Goal: Download file/media

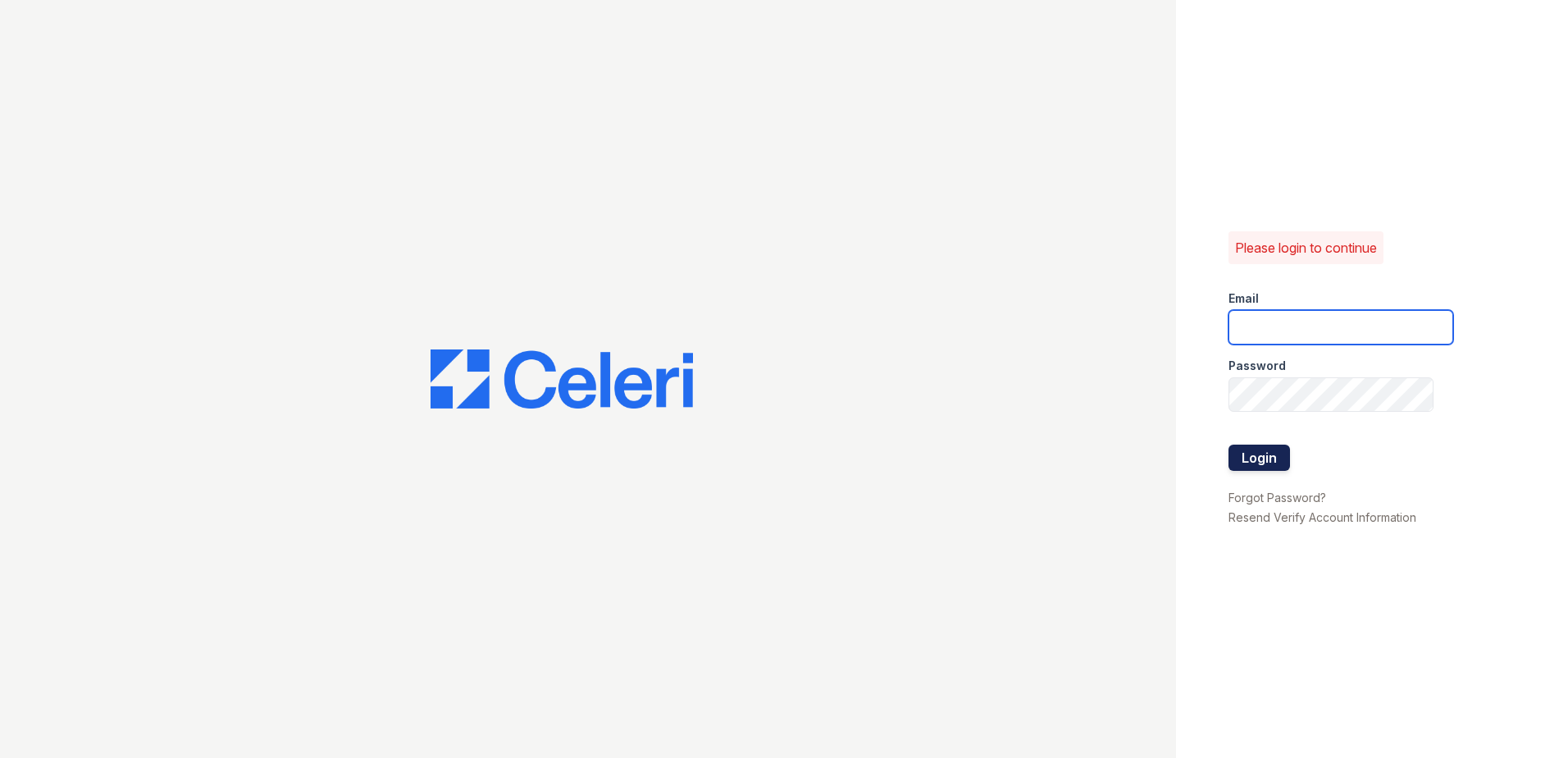
type input "ademary@trinity-pm.com"
click at [1259, 461] on button "Login" at bounding box center [1259, 457] width 61 height 26
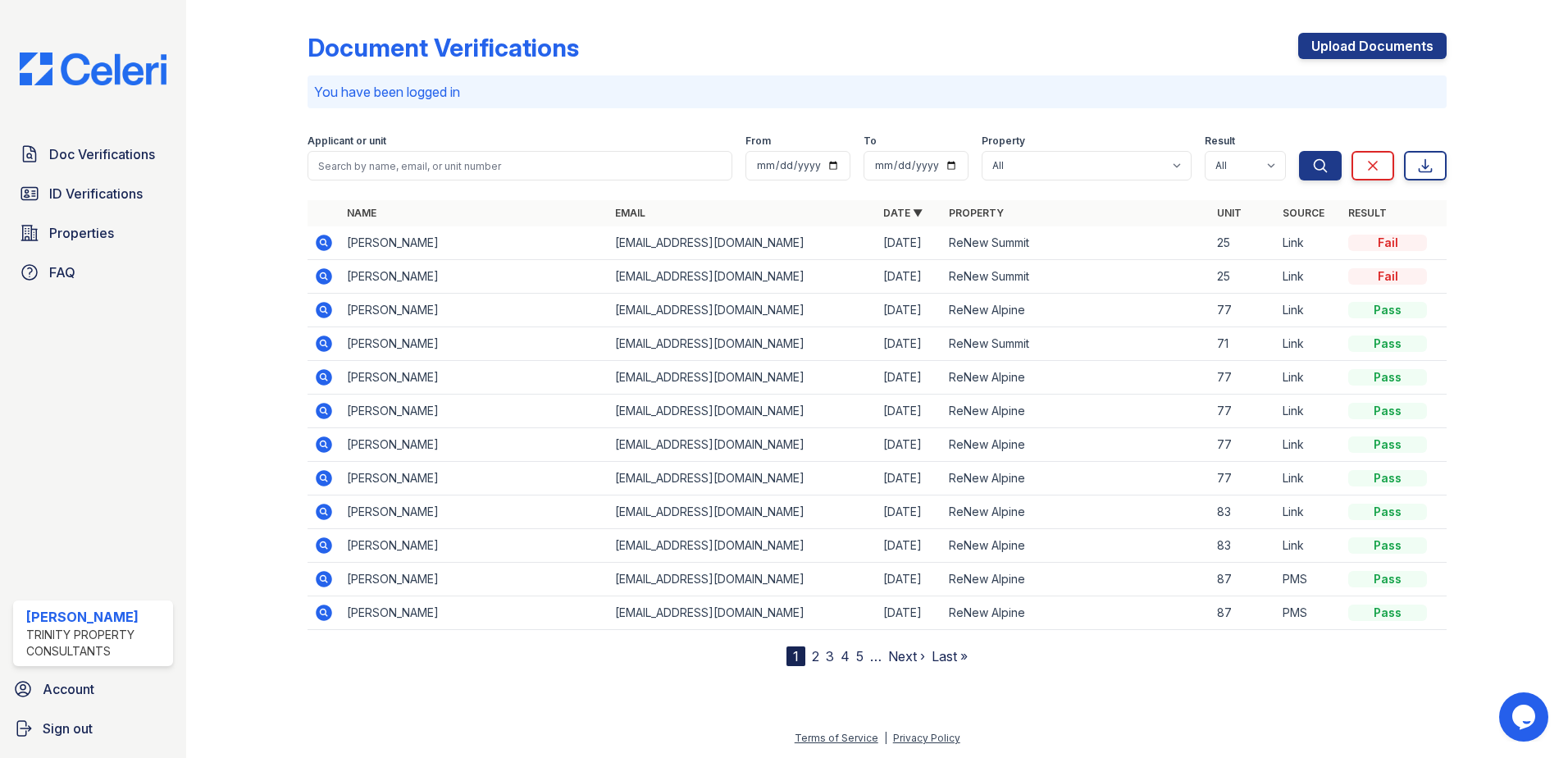
click at [325, 310] on icon at bounding box center [323, 309] width 4 height 4
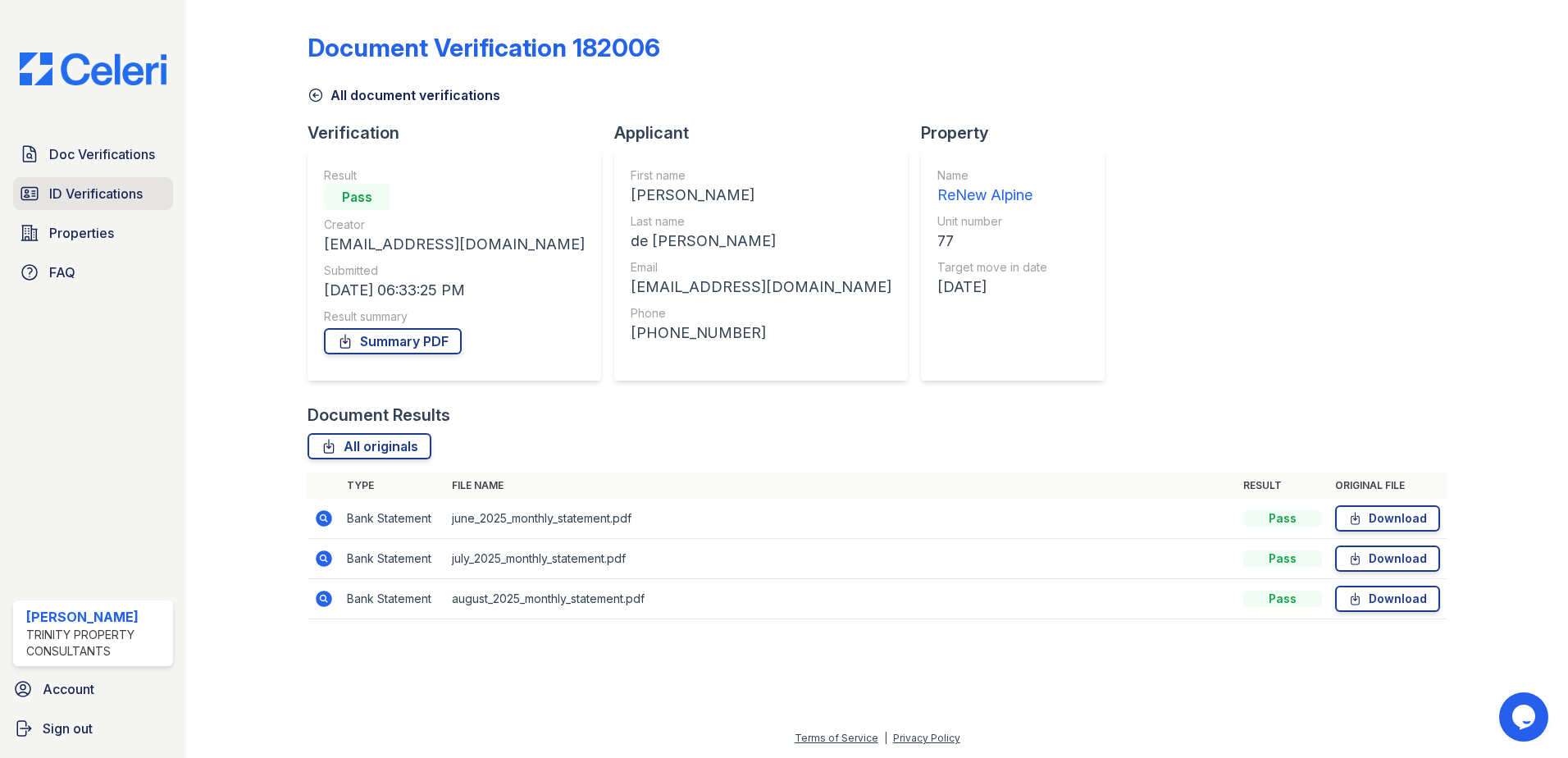
drag, startPoint x: 124, startPoint y: 162, endPoint x: 153, endPoint y: 189, distance: 39.6
click at [124, 162] on span "Doc Verifications" at bounding box center [102, 154] width 106 height 19
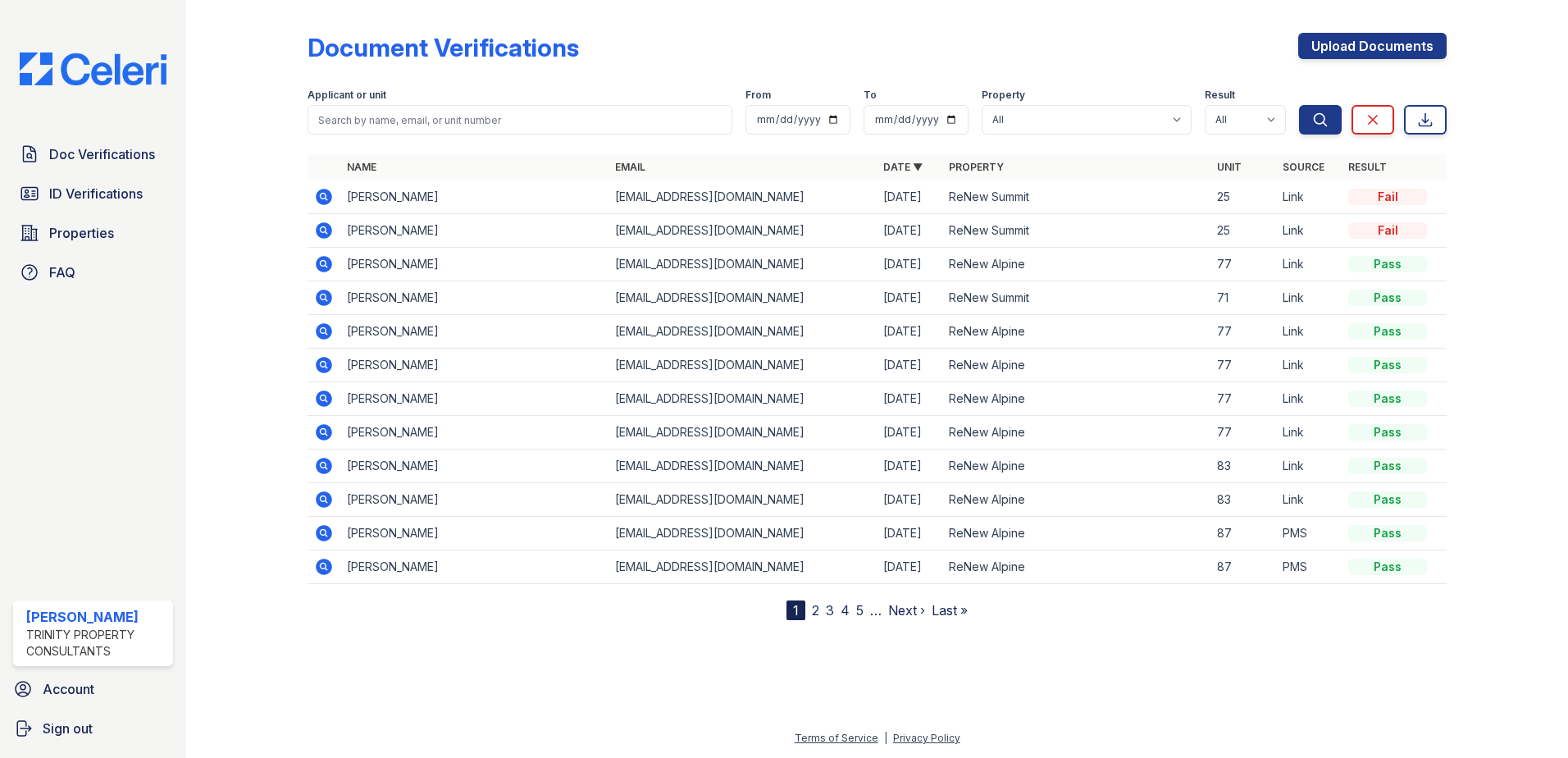
click at [325, 364] on icon at bounding box center [323, 364] width 4 height 4
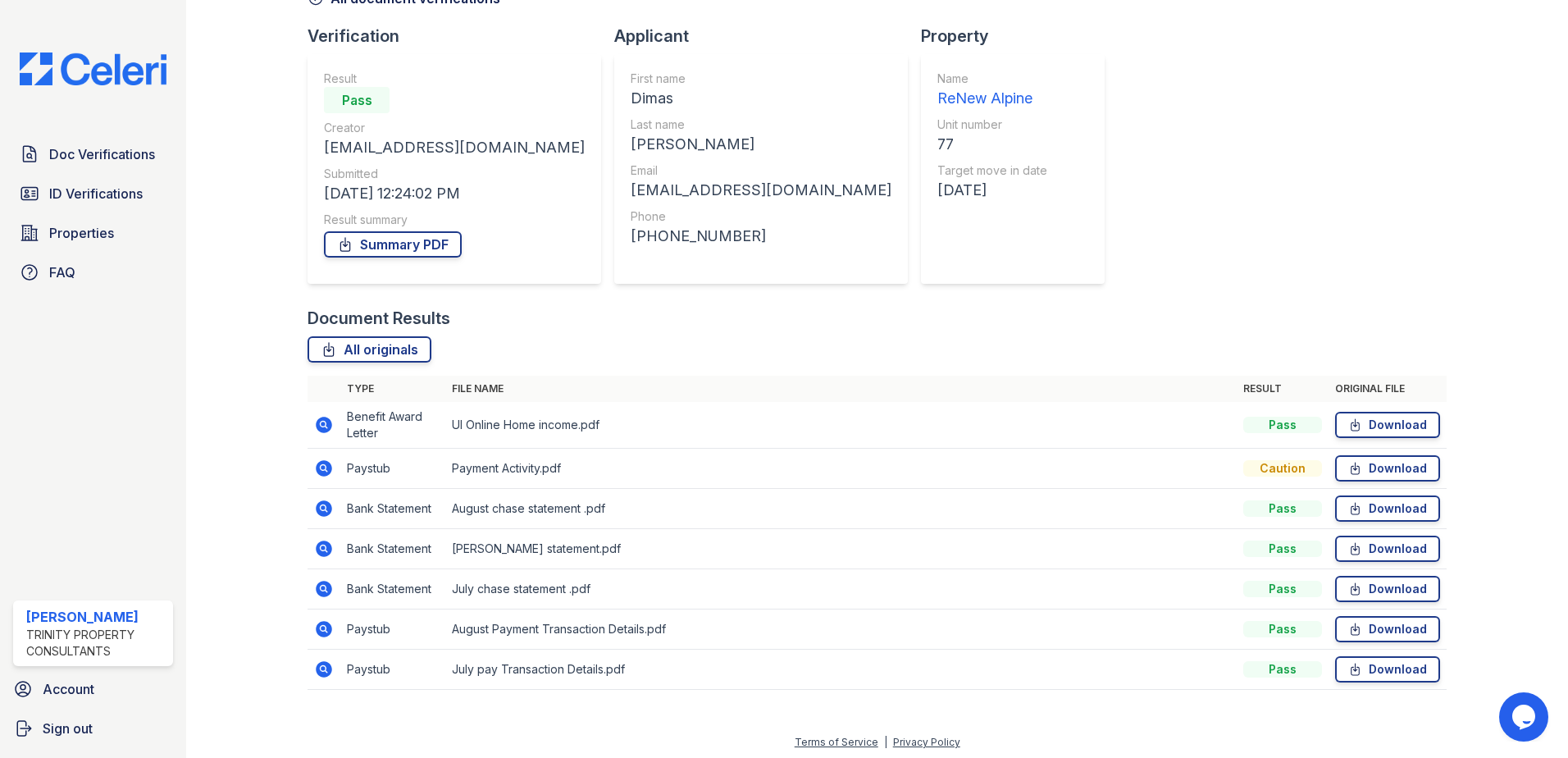
scroll to position [101, 0]
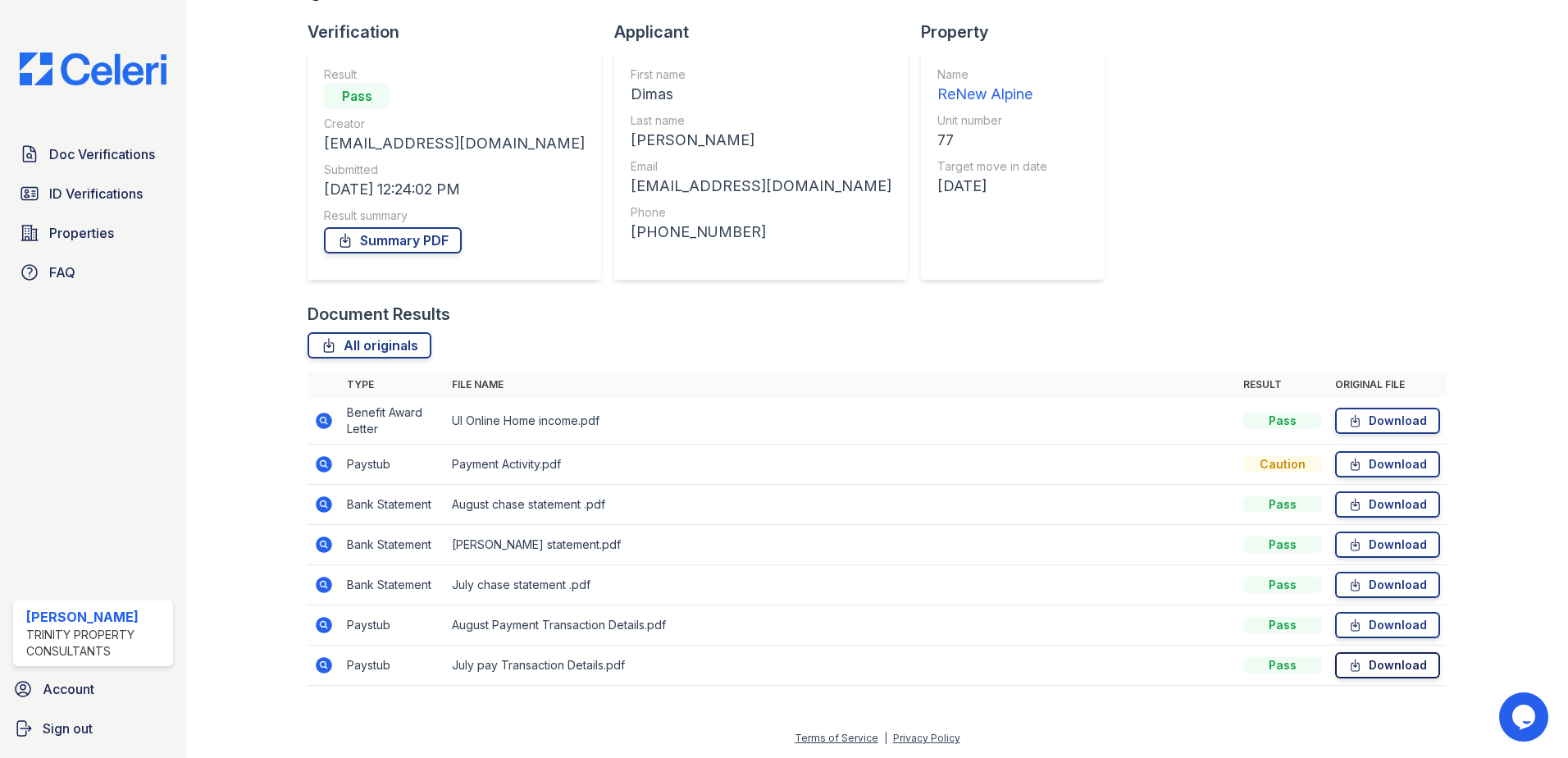
click at [1359, 666] on link "Download" at bounding box center [1387, 665] width 105 height 26
click at [1377, 420] on link "Download" at bounding box center [1387, 421] width 105 height 26
click at [1382, 625] on link "Download" at bounding box center [1387, 625] width 105 height 26
click at [1355, 578] on link "Download" at bounding box center [1387, 585] width 105 height 26
click at [1375, 462] on link "Download" at bounding box center [1387, 464] width 105 height 26
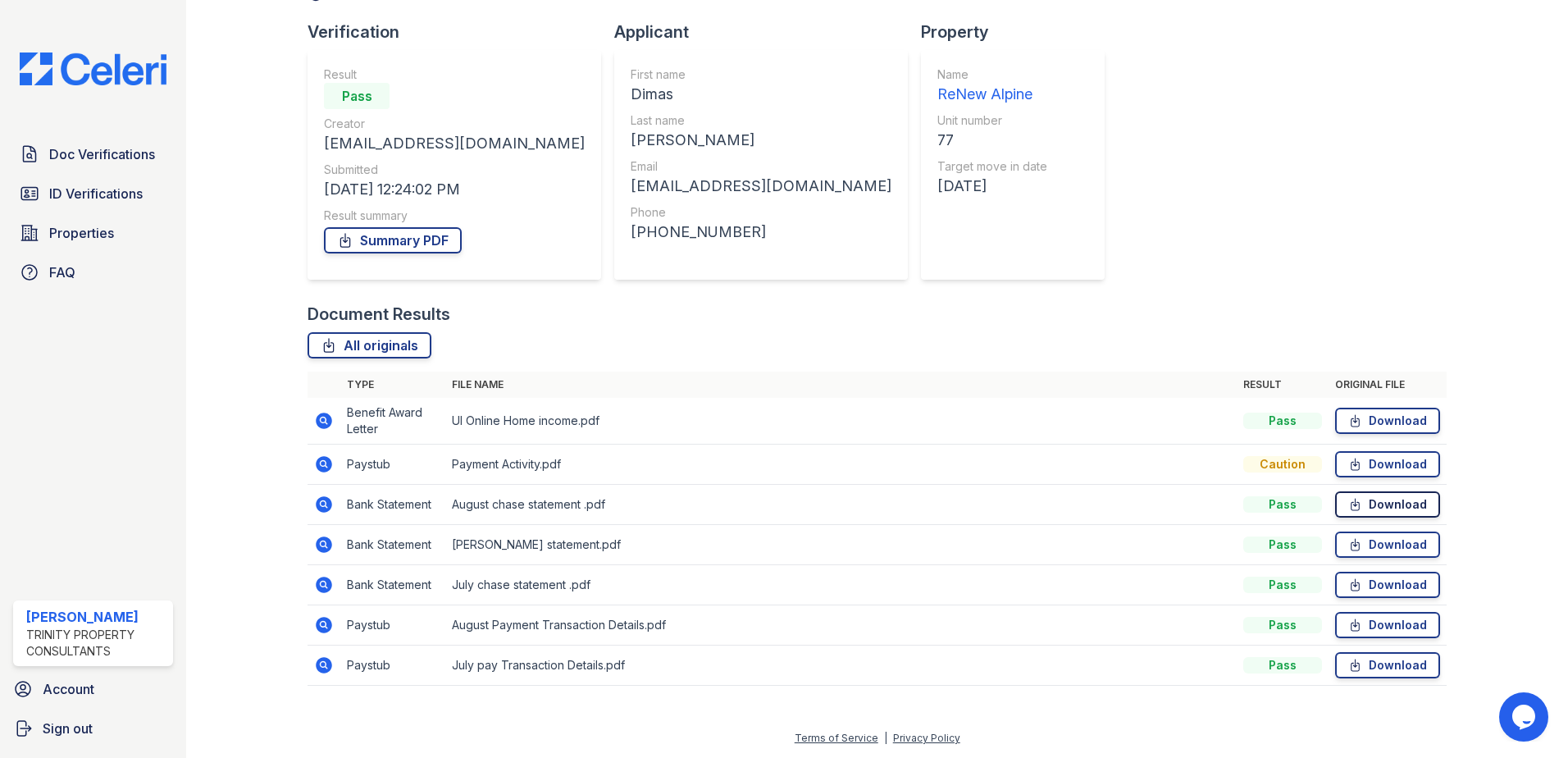
click at [1370, 504] on link "Download" at bounding box center [1387, 505] width 105 height 26
click at [91, 200] on span "ID Verifications" at bounding box center [96, 193] width 94 height 19
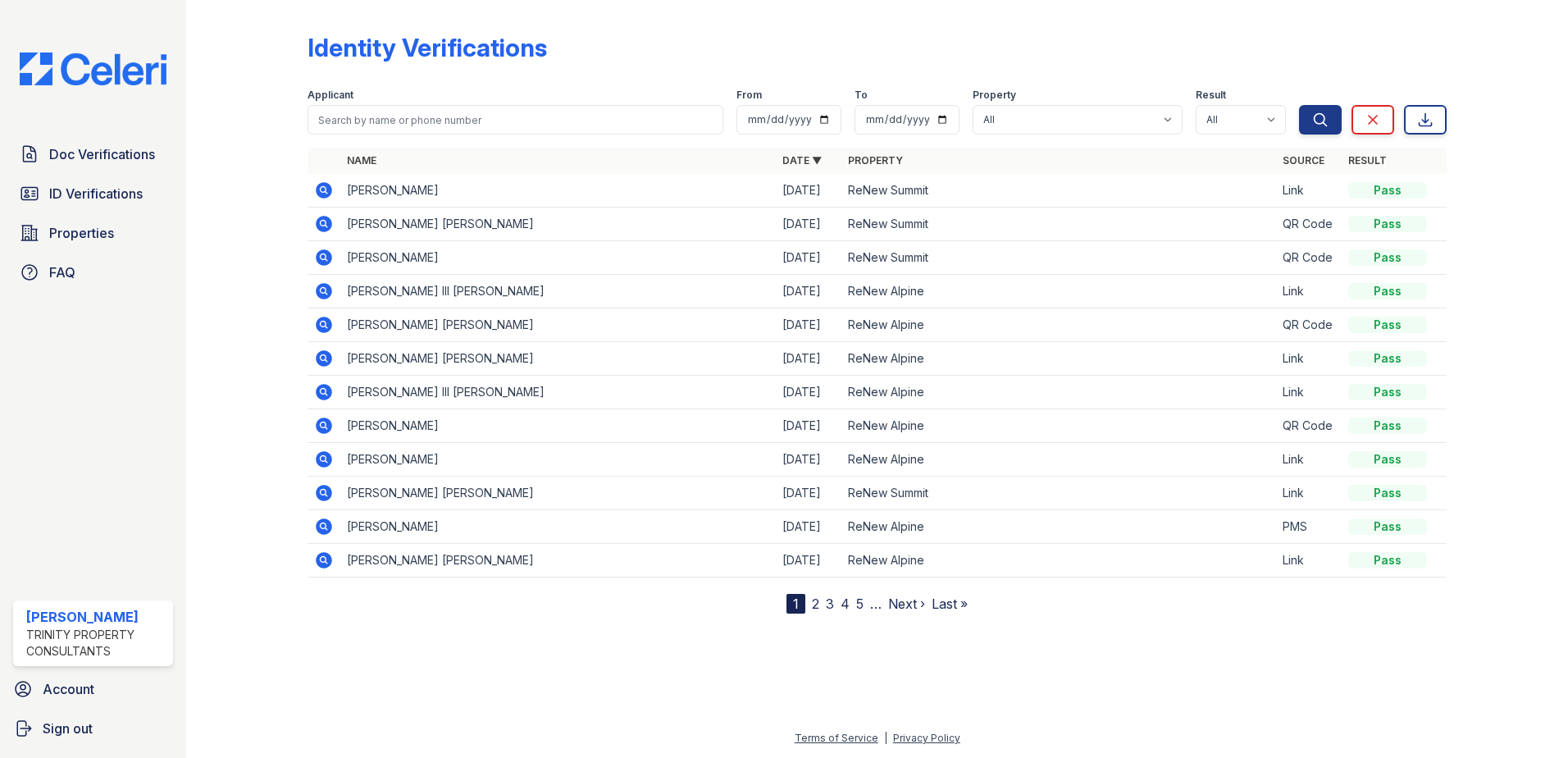
click at [324, 359] on icon at bounding box center [323, 357] width 4 height 4
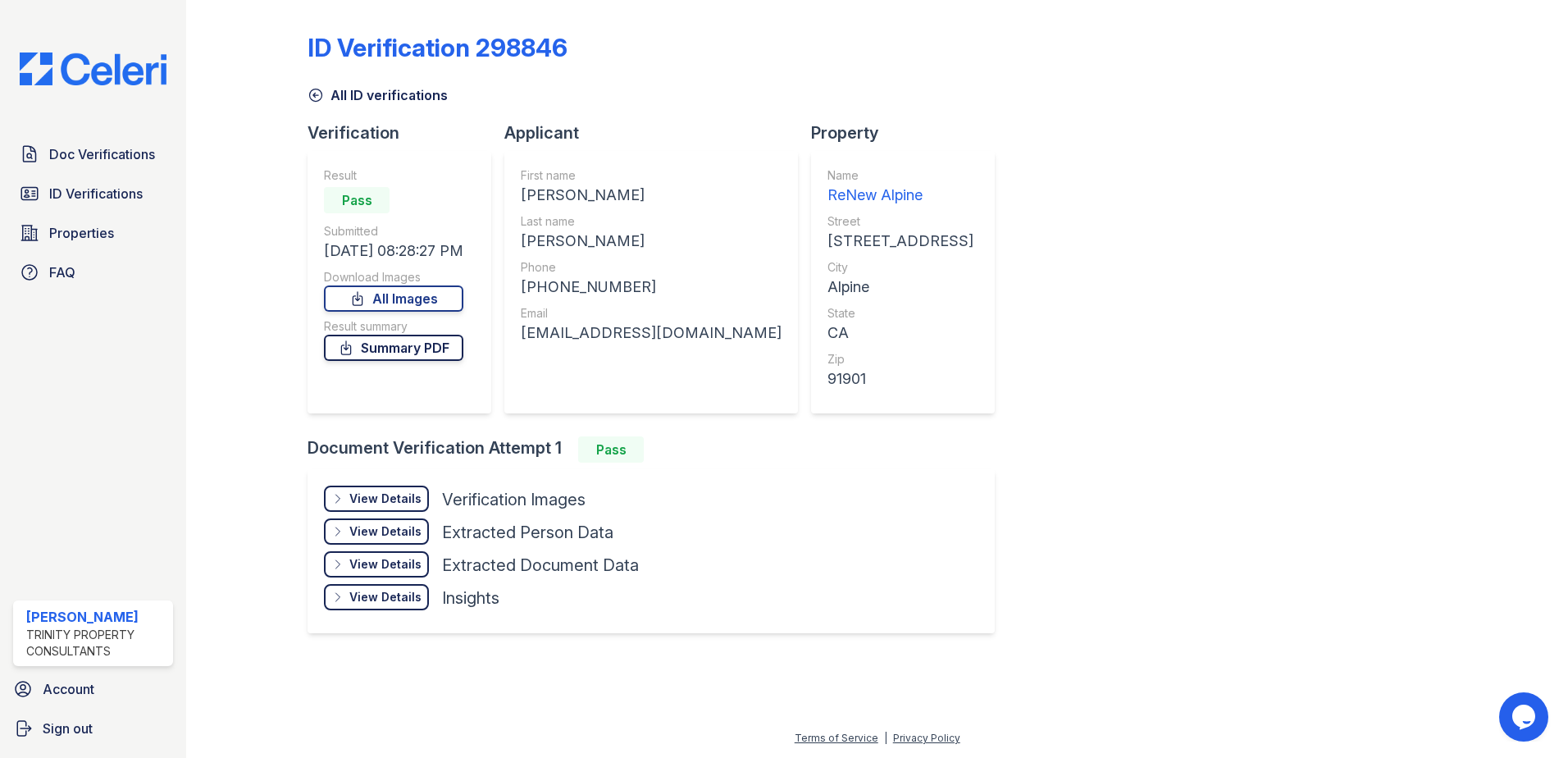
click at [436, 347] on link "Summary PDF" at bounding box center [393, 348] width 139 height 26
click at [388, 494] on div "View Details" at bounding box center [386, 499] width 72 height 17
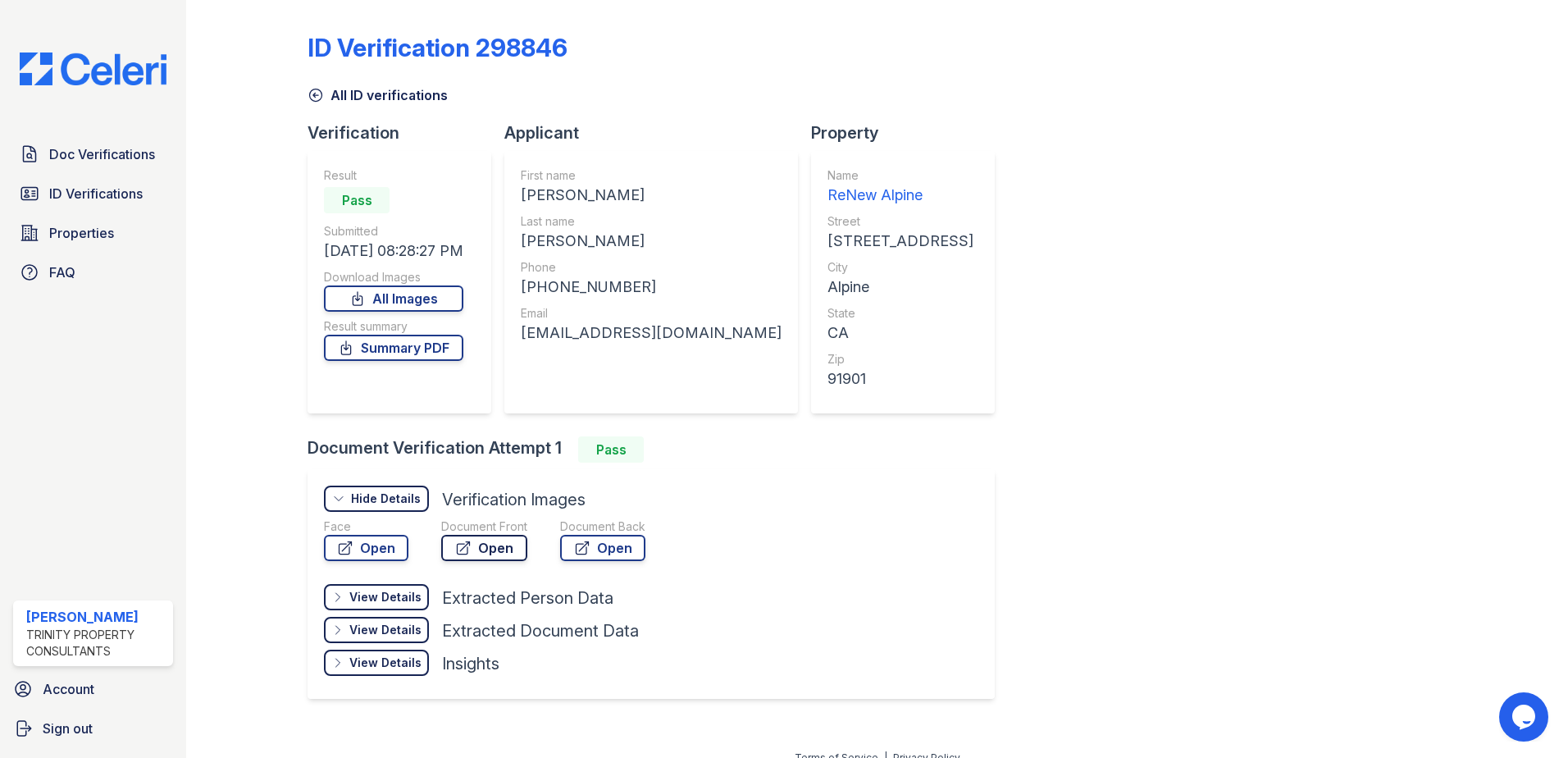
click at [513, 543] on link "Open" at bounding box center [484, 548] width 86 height 26
click at [597, 546] on link "Open" at bounding box center [603, 548] width 85 height 26
click at [132, 195] on span "ID Verifications" at bounding box center [96, 193] width 94 height 19
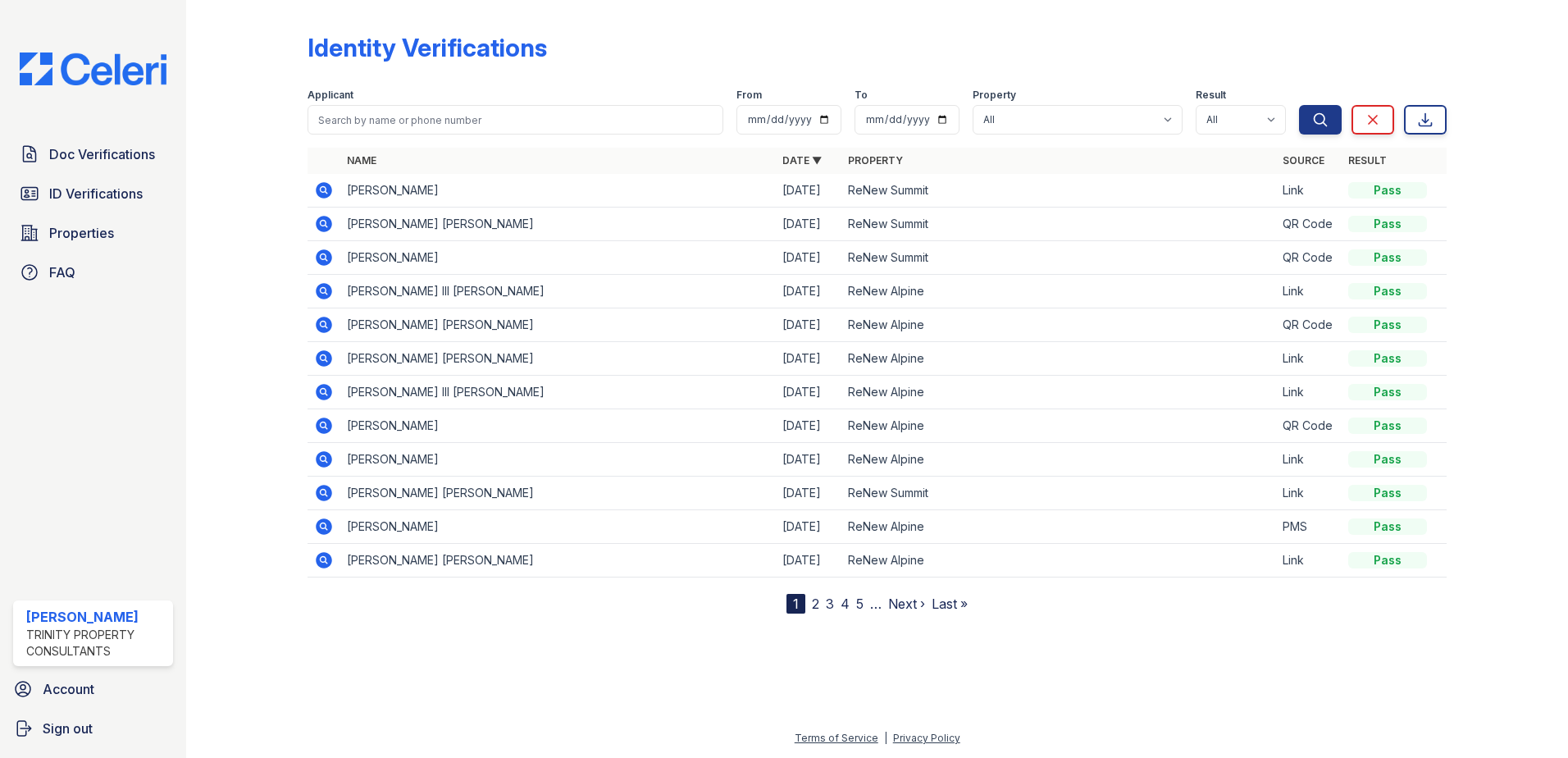
click at [326, 289] on icon at bounding box center [324, 290] width 19 height 19
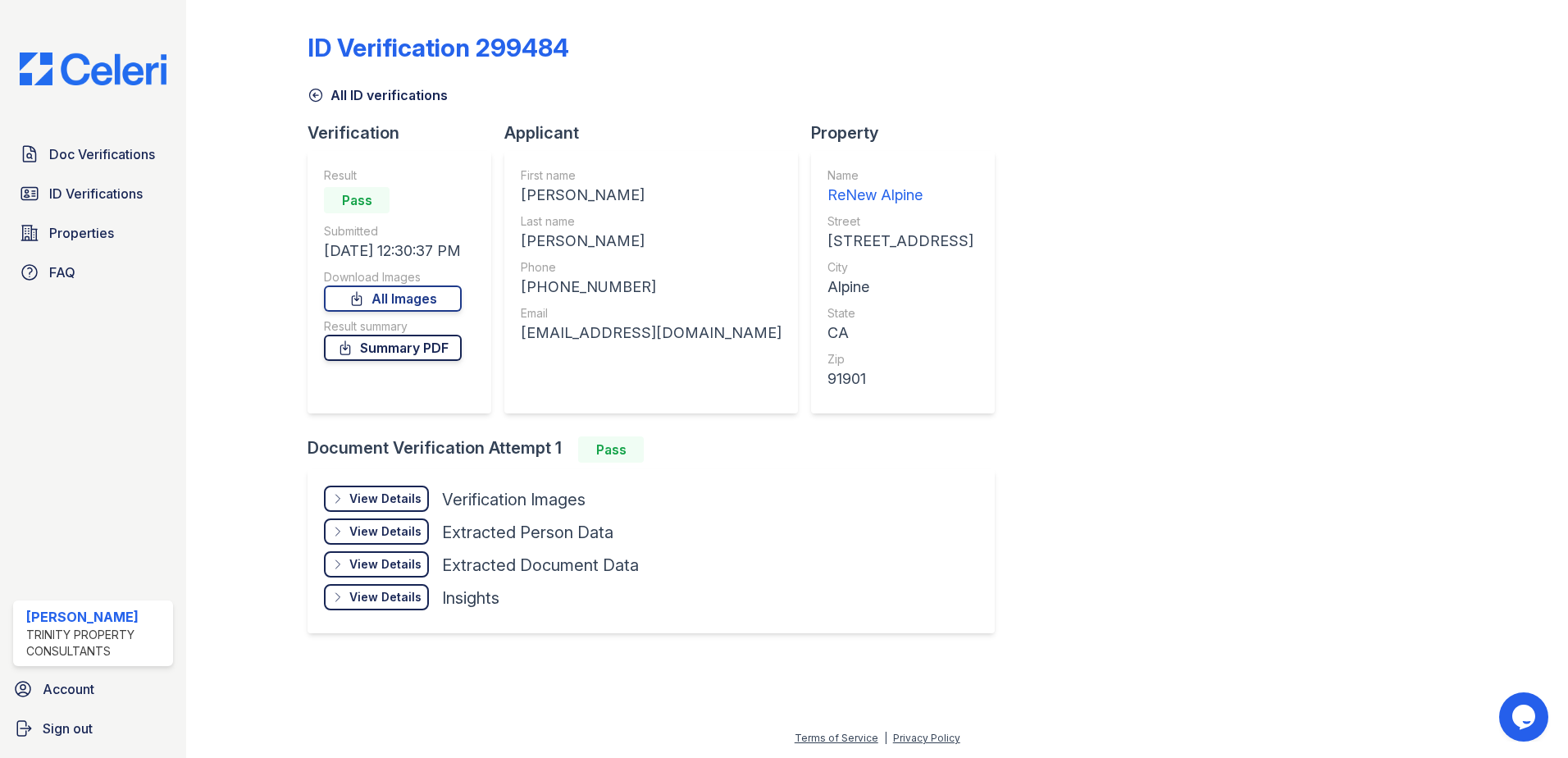
click at [440, 348] on link "Summary PDF" at bounding box center [392, 348] width 138 height 26
drag, startPoint x: 400, startPoint y: 503, endPoint x: 410, endPoint y: 503, distance: 10.0
click at [400, 503] on div "View Details" at bounding box center [386, 499] width 72 height 17
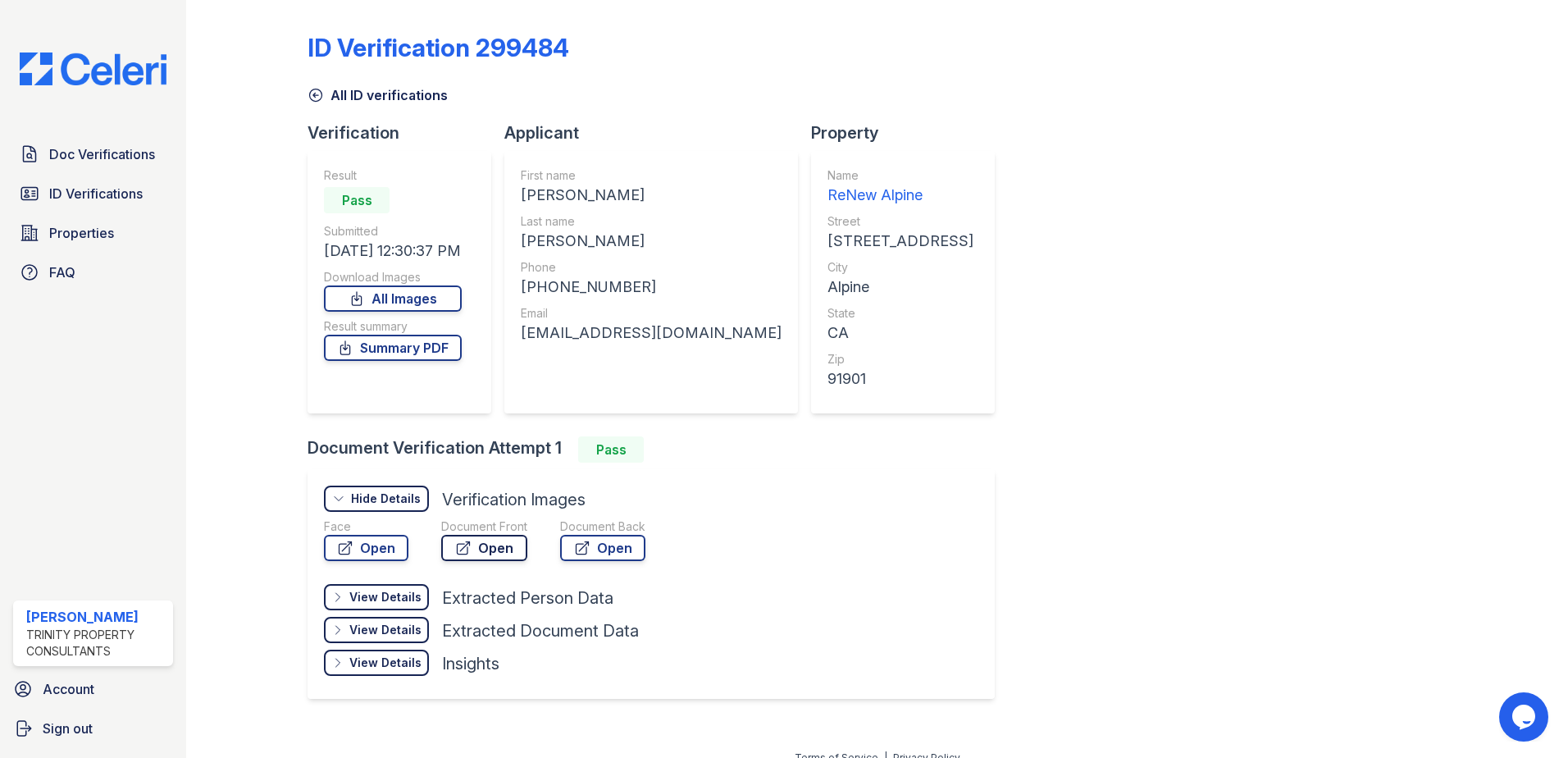
click at [515, 546] on link "Open" at bounding box center [484, 548] width 86 height 26
click at [621, 548] on link "Open" at bounding box center [603, 548] width 85 height 26
drag, startPoint x: 108, startPoint y: 147, endPoint x: 181, endPoint y: 181, distance: 80.5
click at [108, 146] on span "Doc Verifications" at bounding box center [102, 154] width 106 height 19
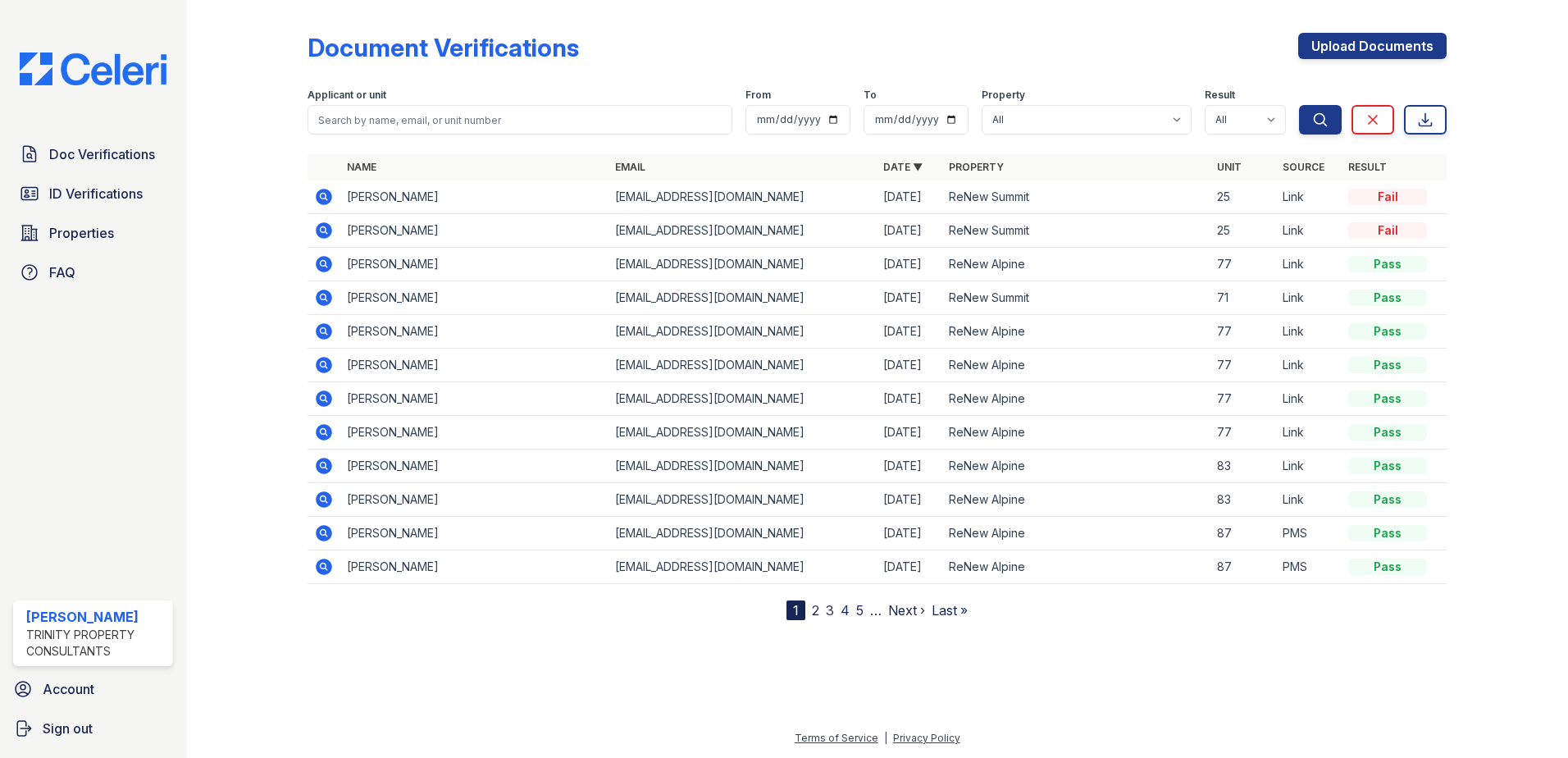
click at [325, 365] on icon at bounding box center [324, 365] width 19 height 19
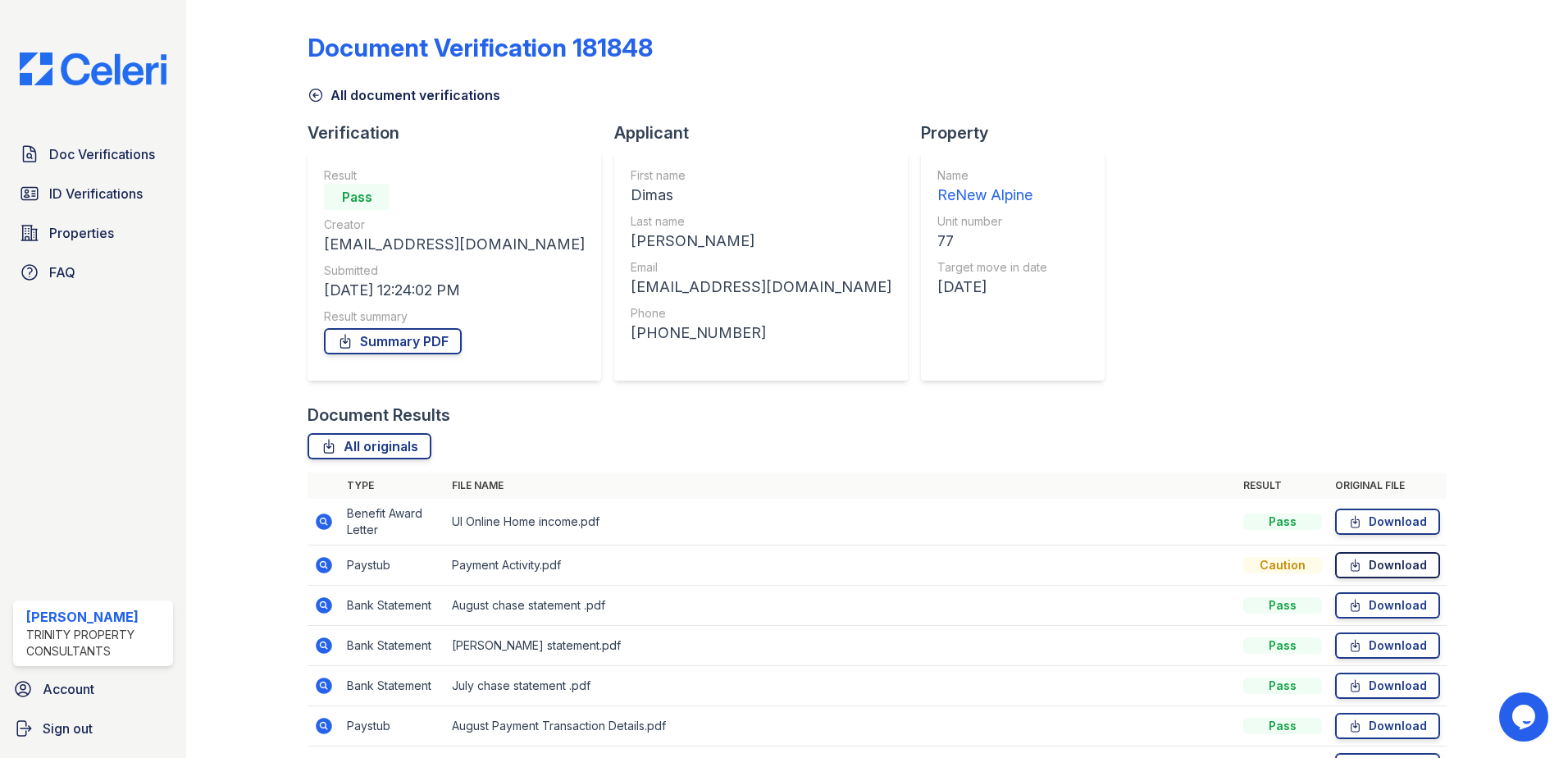
click at [1371, 567] on link "Download" at bounding box center [1387, 565] width 105 height 26
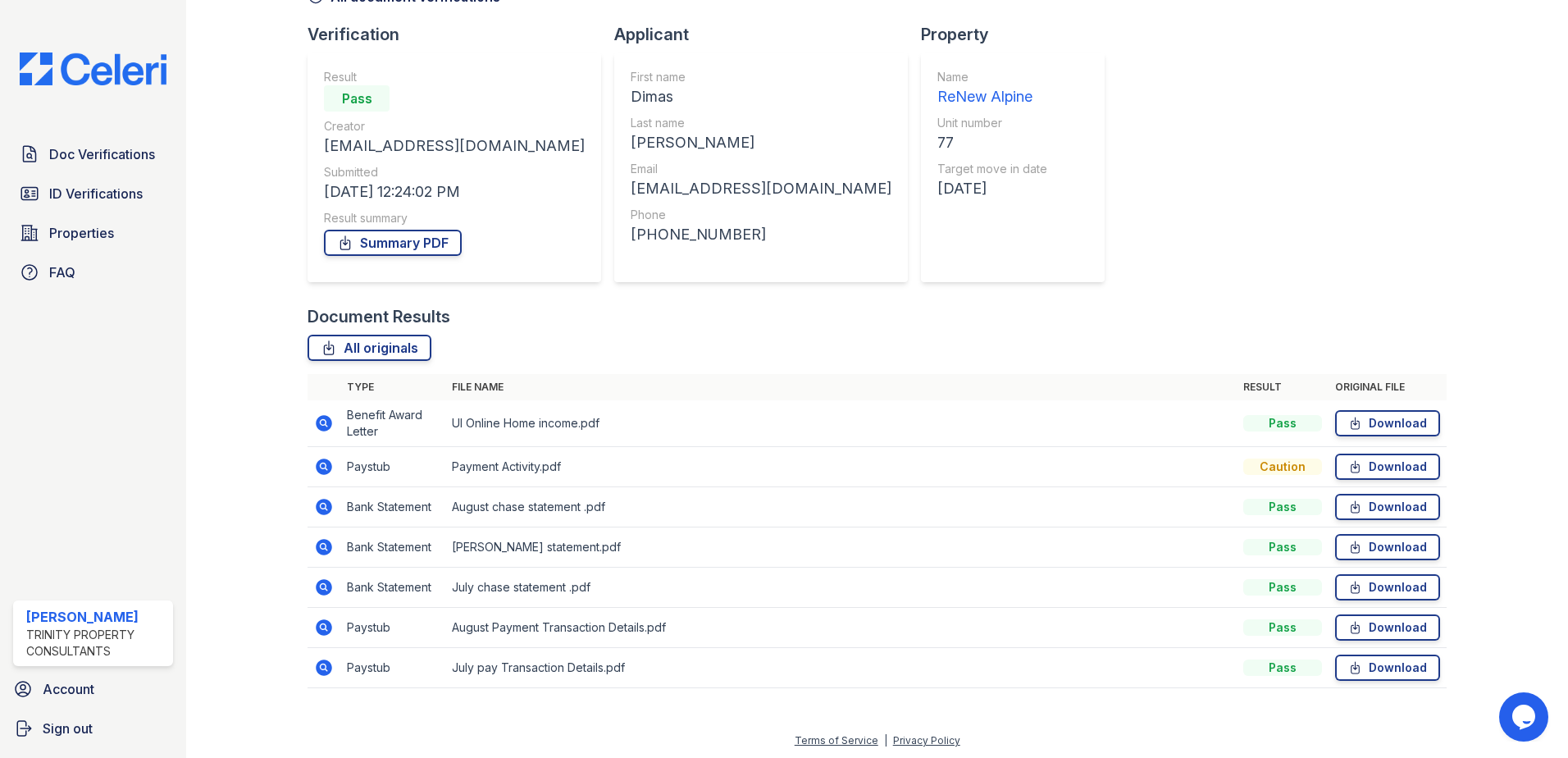
scroll to position [101, 0]
click at [1355, 544] on link "Download" at bounding box center [1387, 545] width 105 height 26
click at [1373, 623] on link "Download" at bounding box center [1387, 625] width 105 height 26
click at [1366, 664] on link "Download" at bounding box center [1387, 665] width 105 height 26
click at [1370, 426] on link "Download" at bounding box center [1387, 421] width 105 height 26
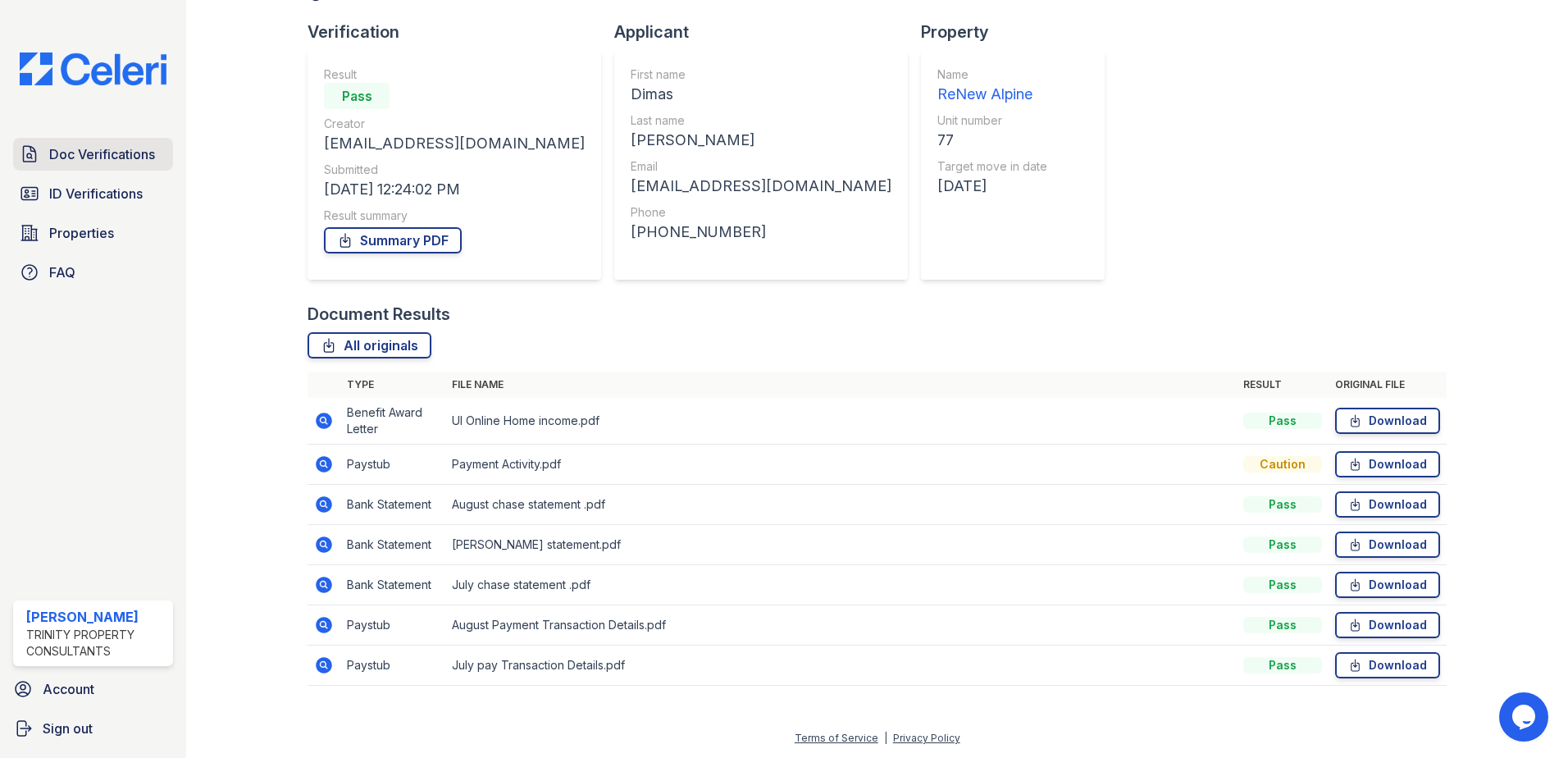
click at [132, 155] on span "Doc Verifications" at bounding box center [102, 154] width 106 height 19
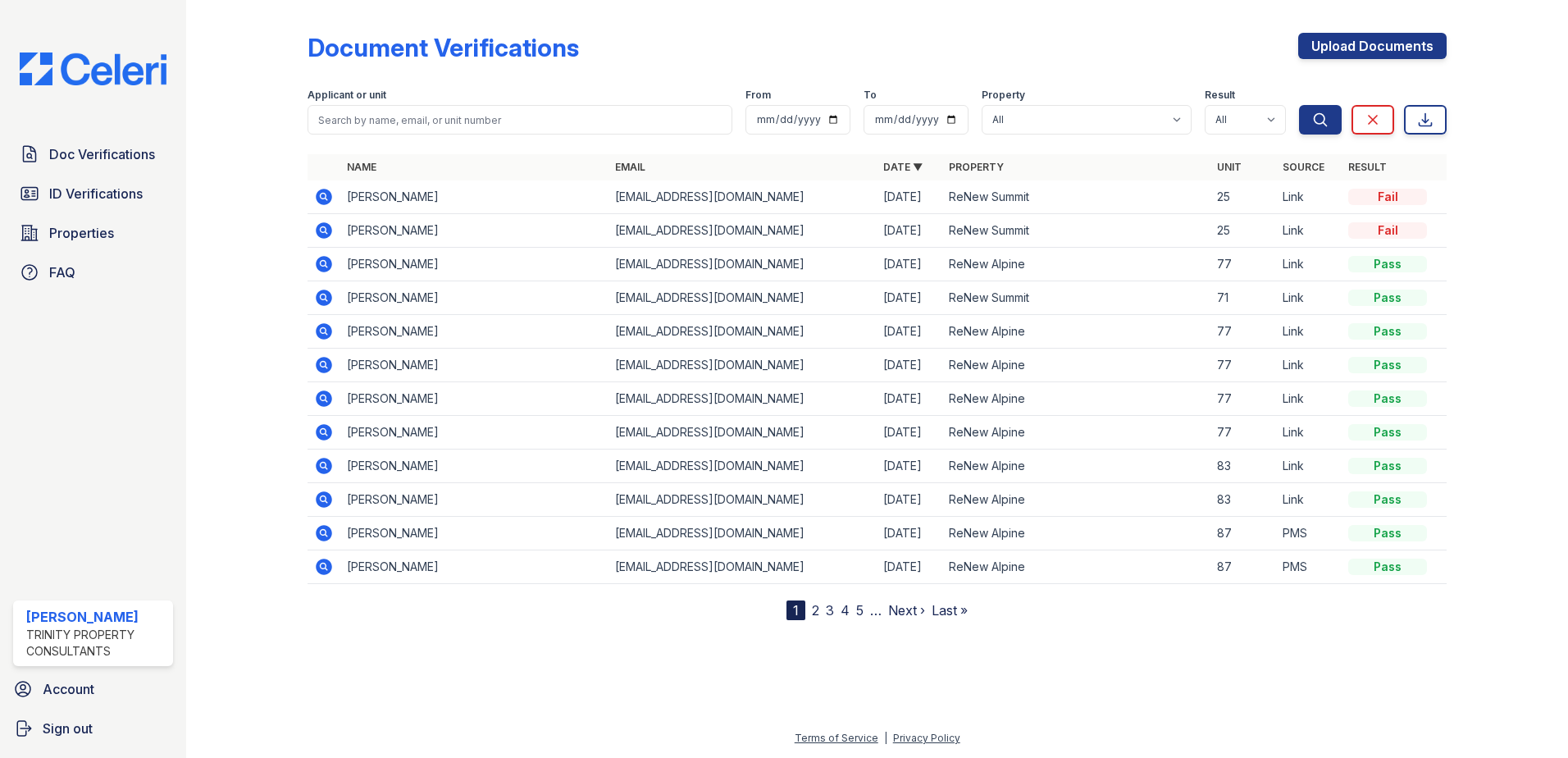
click at [324, 263] on icon at bounding box center [323, 263] width 4 height 4
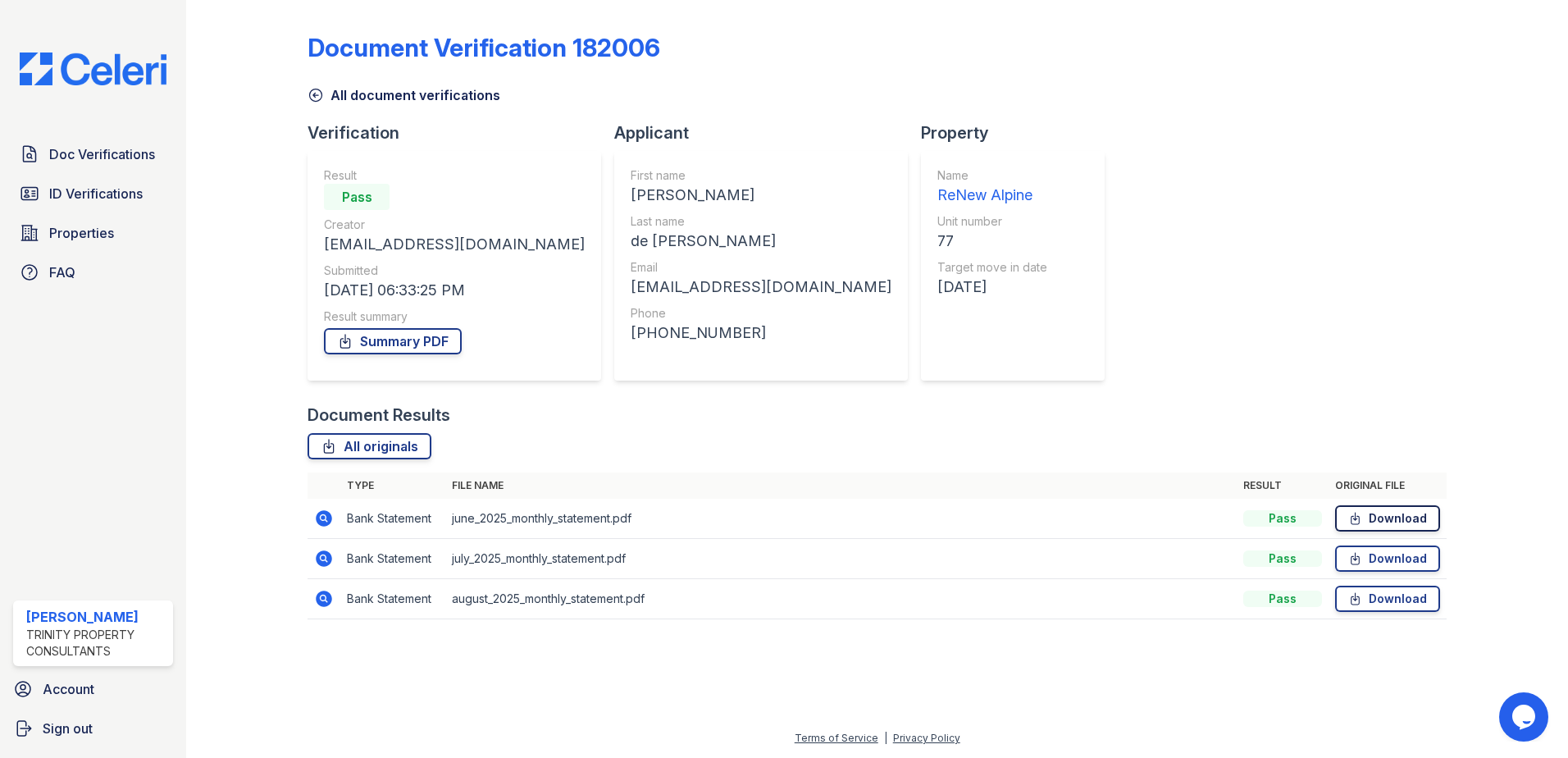
click at [1405, 520] on link "Download" at bounding box center [1387, 519] width 105 height 26
click at [1381, 554] on link "Download" at bounding box center [1387, 559] width 105 height 26
click at [1390, 598] on link "Download" at bounding box center [1387, 598] width 105 height 26
click at [1421, 517] on link "Download" at bounding box center [1387, 519] width 105 height 26
click at [125, 157] on span "Doc Verifications" at bounding box center [102, 154] width 106 height 19
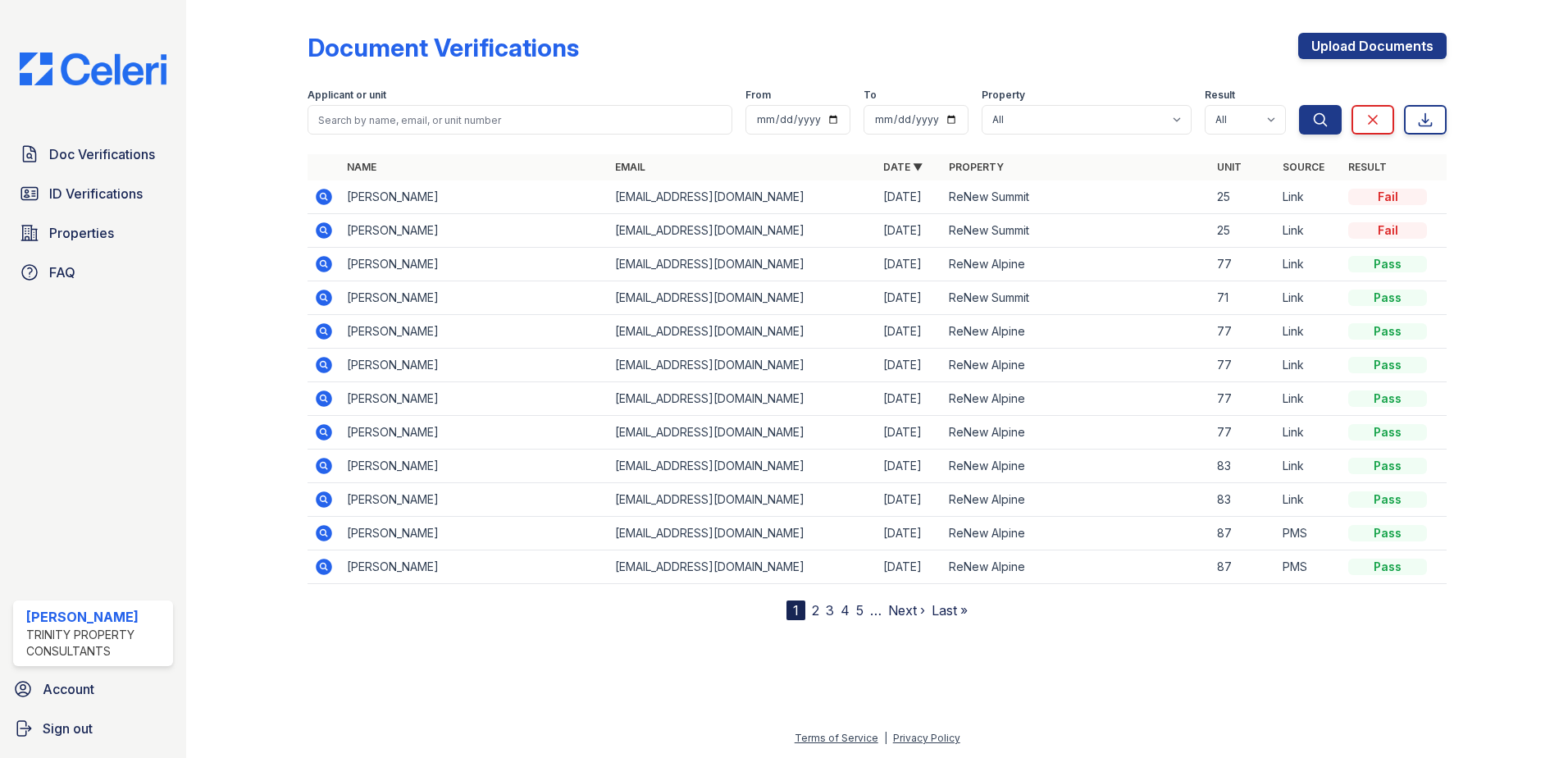
click at [326, 367] on icon at bounding box center [324, 365] width 19 height 19
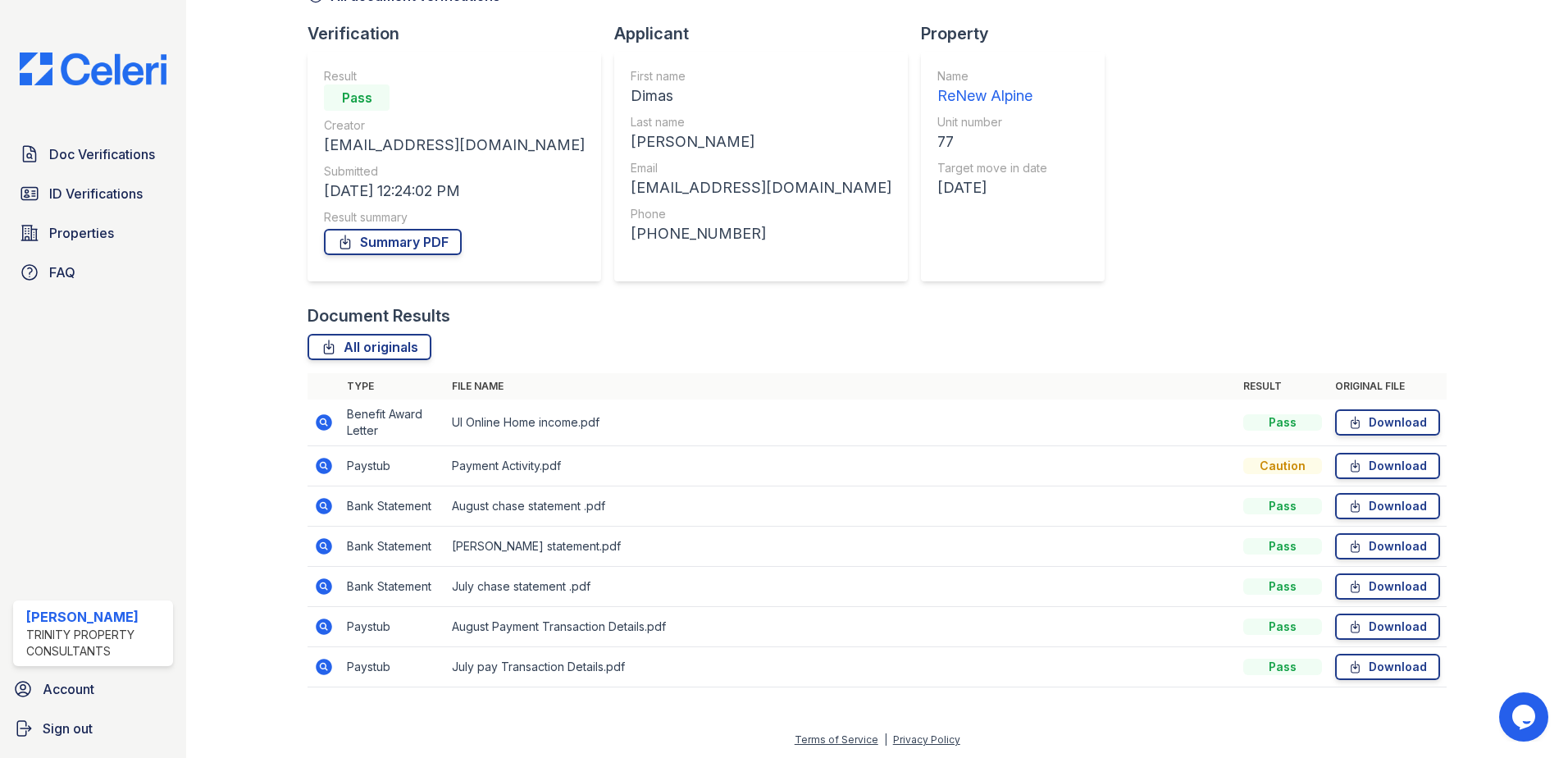
scroll to position [101, 0]
click at [1398, 421] on link "Download" at bounding box center [1387, 421] width 105 height 26
click at [1383, 468] on link "Download" at bounding box center [1387, 464] width 105 height 26
drag, startPoint x: 69, startPoint y: 154, endPoint x: 84, endPoint y: 154, distance: 15.0
click at [69, 154] on span "Doc Verifications" at bounding box center [102, 154] width 106 height 19
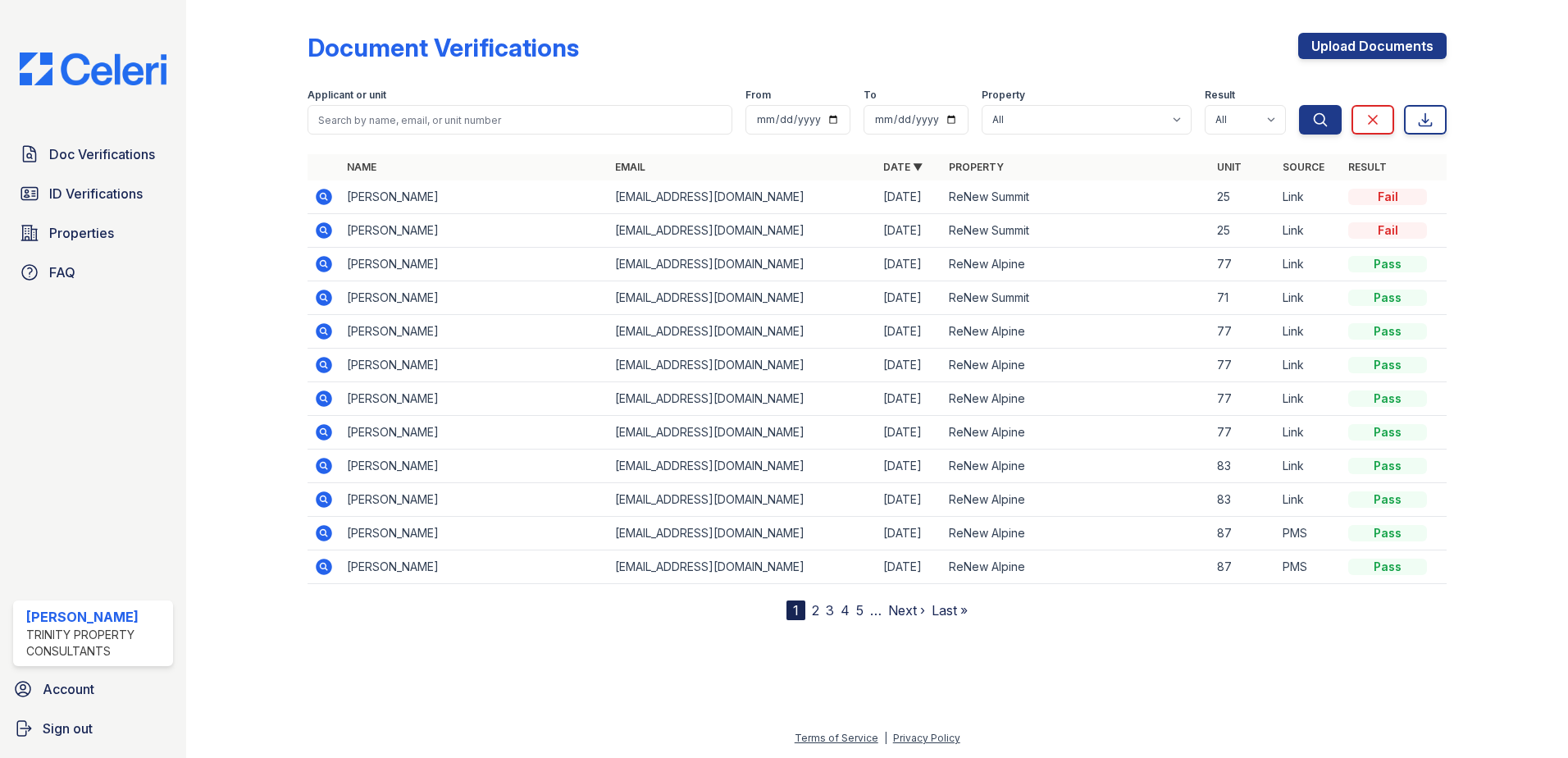
click at [324, 264] on icon at bounding box center [323, 263] width 4 height 4
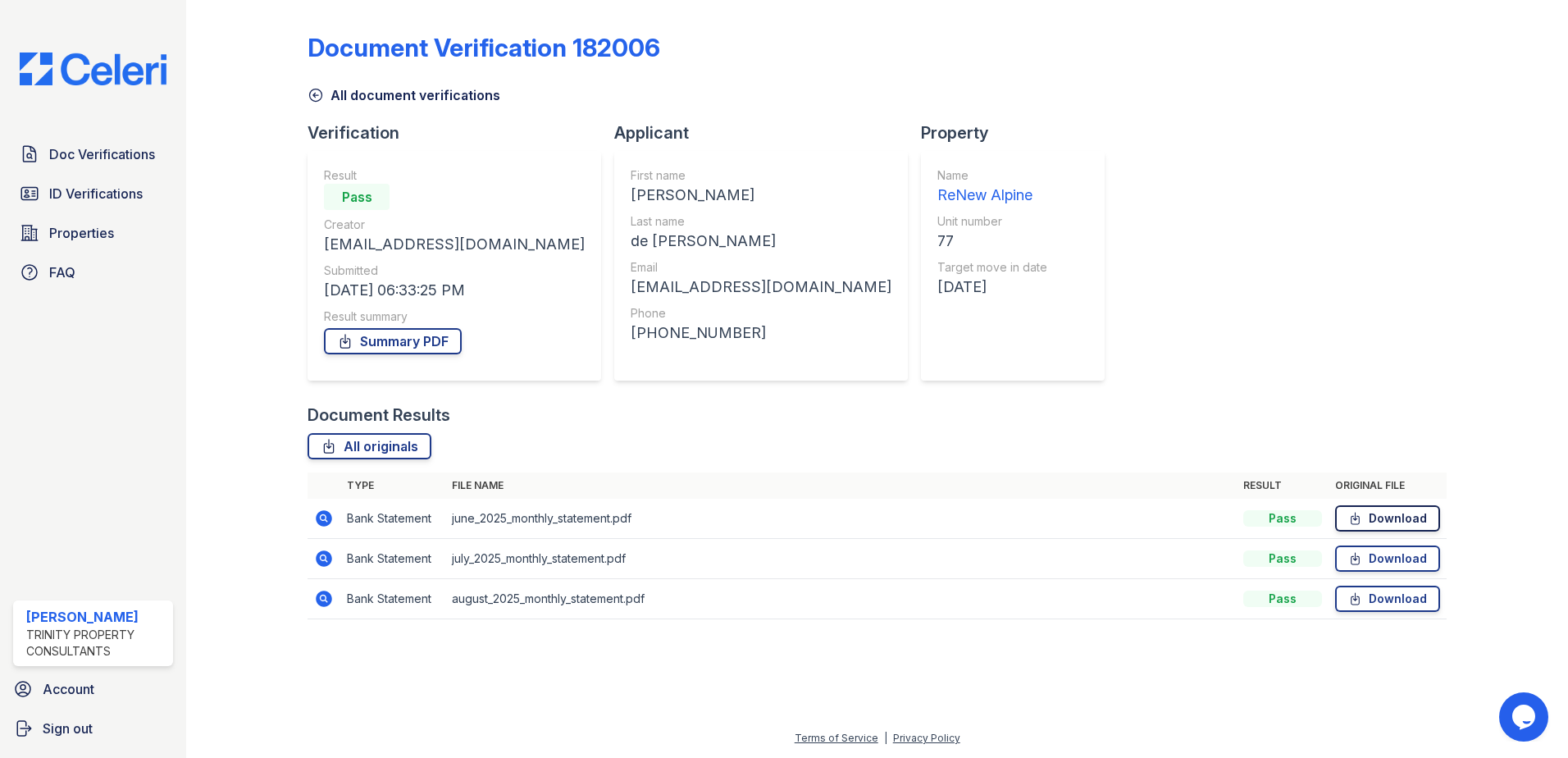
click at [1378, 520] on link "Download" at bounding box center [1387, 519] width 105 height 26
click at [1402, 564] on link "Download" at bounding box center [1387, 559] width 105 height 26
click at [1419, 601] on link "Download" at bounding box center [1387, 598] width 105 height 26
click at [140, 171] on link "Doc Verifications" at bounding box center [93, 154] width 159 height 32
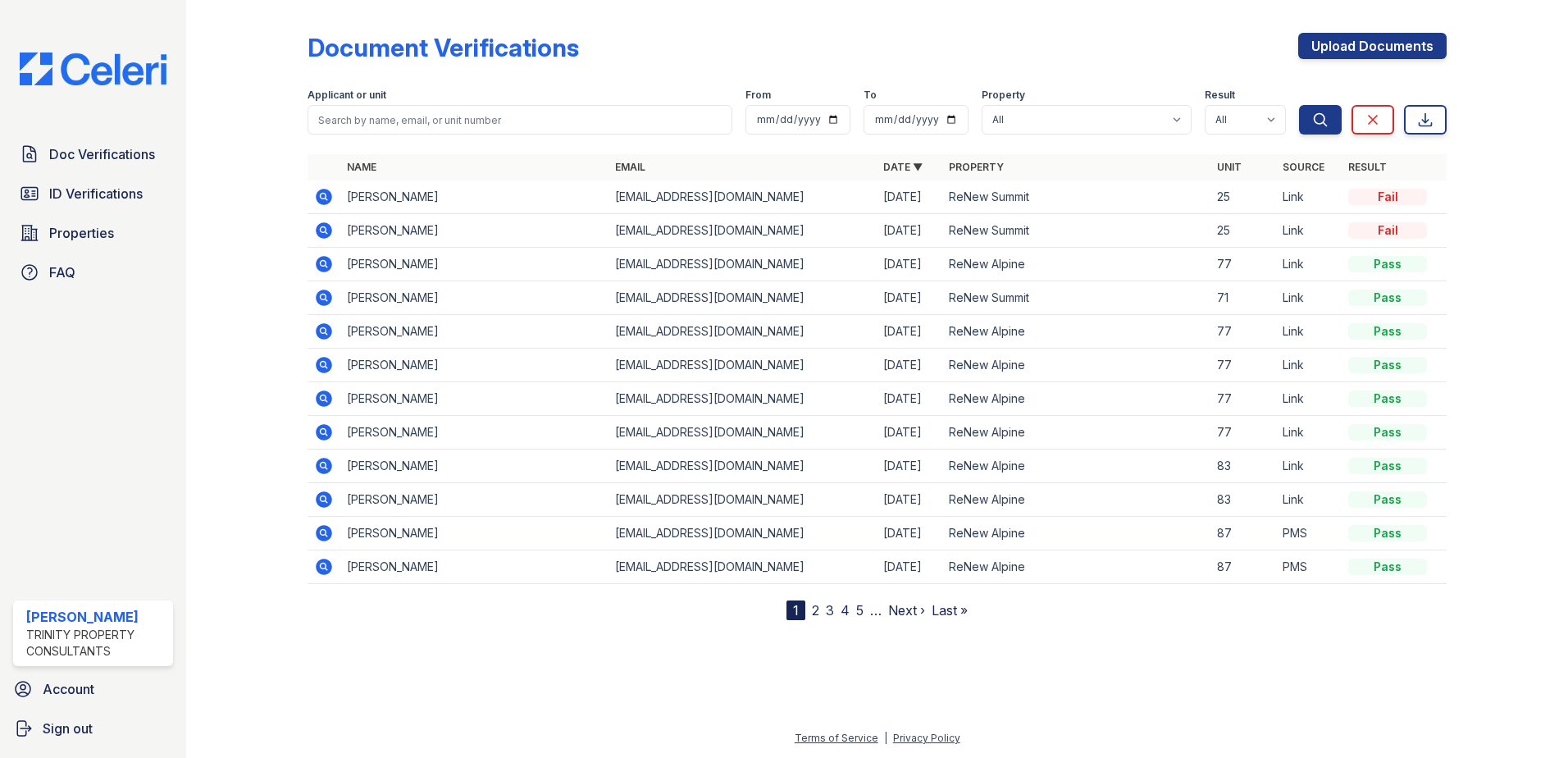
click at [322, 300] on icon at bounding box center [324, 297] width 19 height 19
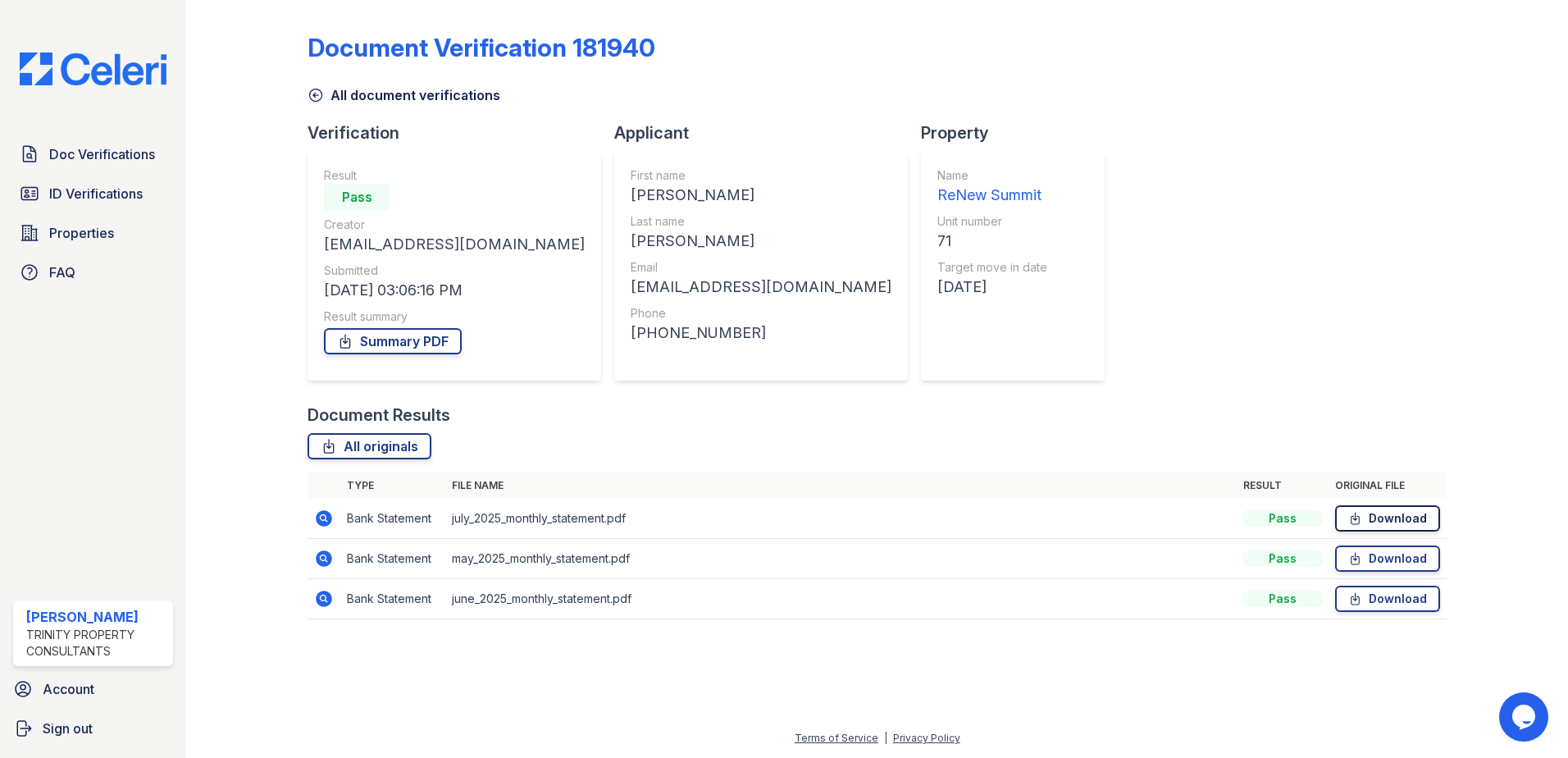
click at [1380, 520] on link "Download" at bounding box center [1387, 519] width 105 height 26
drag, startPoint x: 1381, startPoint y: 558, endPoint x: 1378, endPoint y: 547, distance: 11.4
click at [1381, 558] on link "Download" at bounding box center [1387, 559] width 105 height 26
click at [1370, 600] on link "Download" at bounding box center [1387, 598] width 105 height 26
click at [84, 201] on span "ID Verifications" at bounding box center [96, 193] width 94 height 19
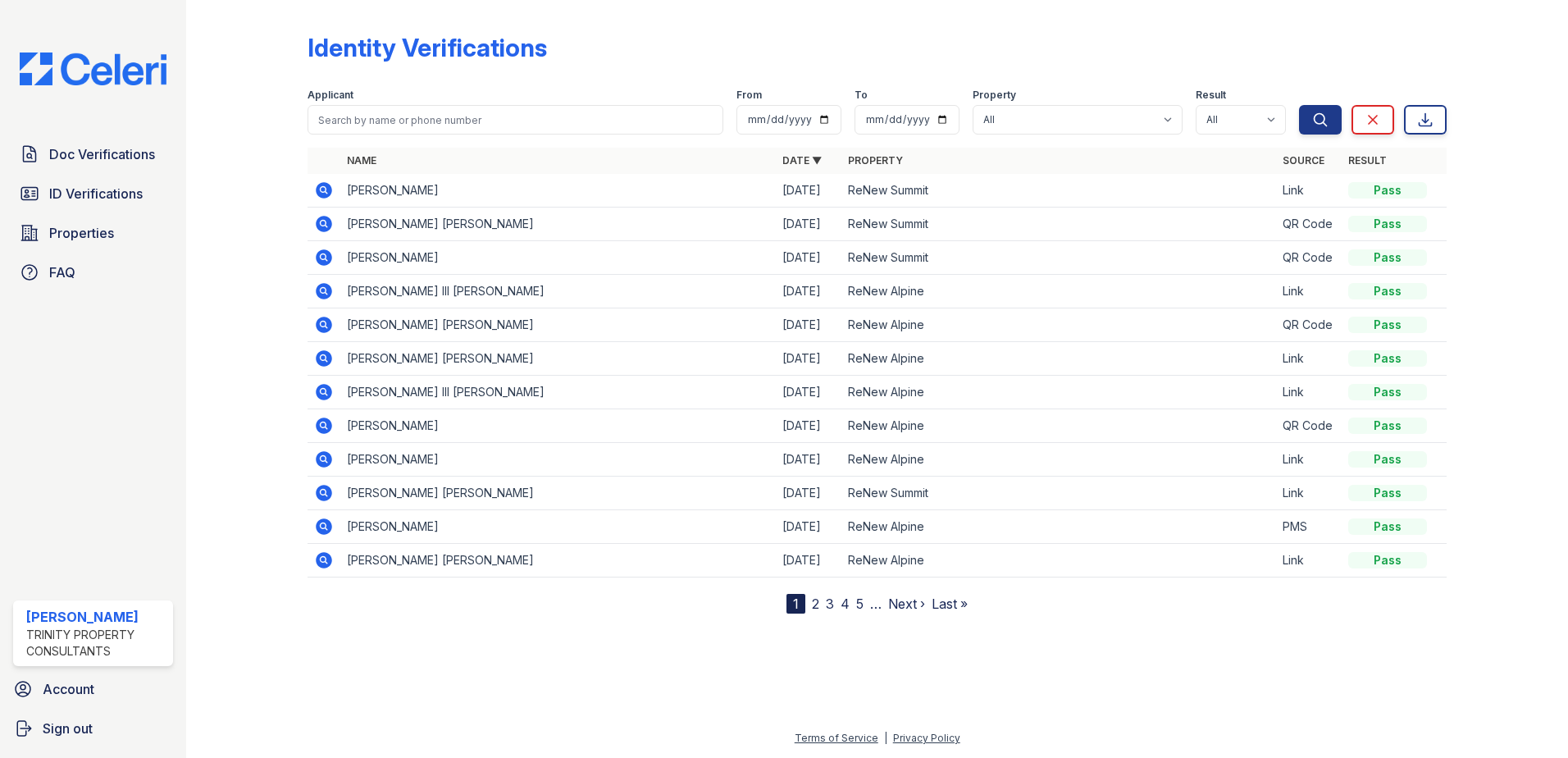
click at [328, 259] on icon at bounding box center [325, 258] width 17 height 17
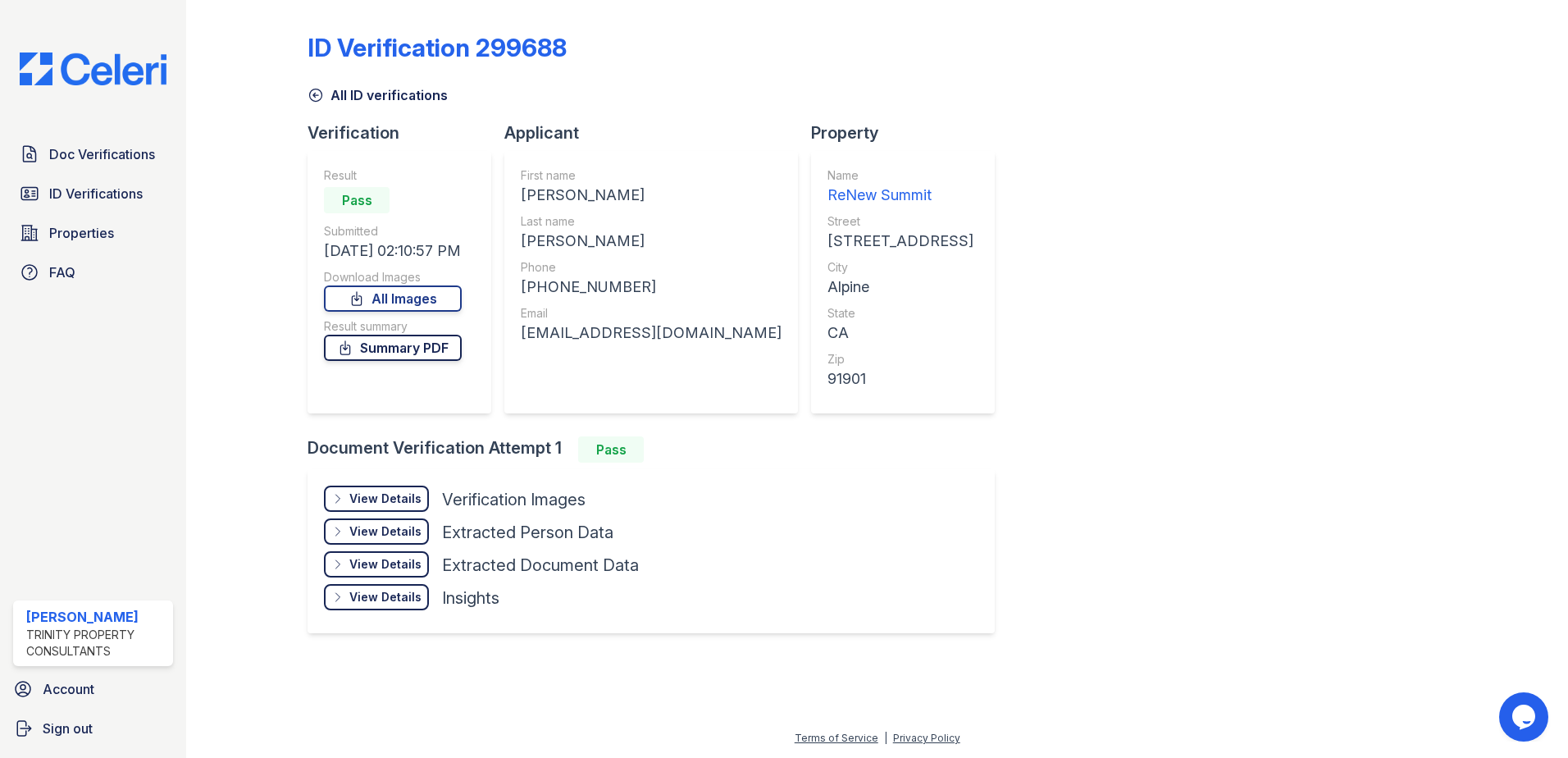
click at [427, 352] on link "Summary PDF" at bounding box center [392, 348] width 138 height 26
click at [401, 498] on div "View Details" at bounding box center [386, 499] width 72 height 17
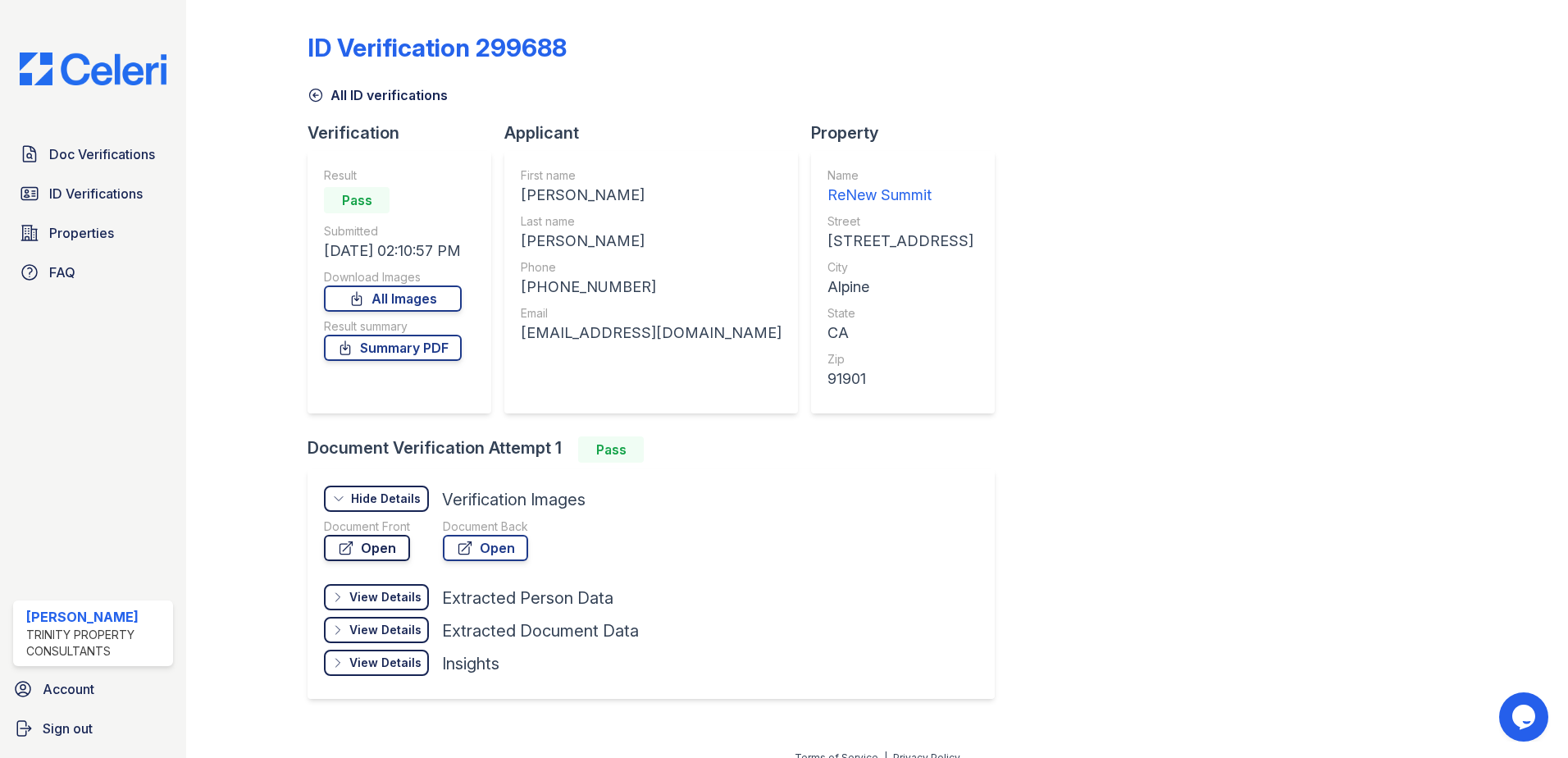
click at [388, 545] on link "Open" at bounding box center [366, 548] width 86 height 26
click at [479, 549] on link "Open" at bounding box center [486, 548] width 85 height 26
click at [103, 154] on span "Doc Verifications" at bounding box center [102, 154] width 106 height 19
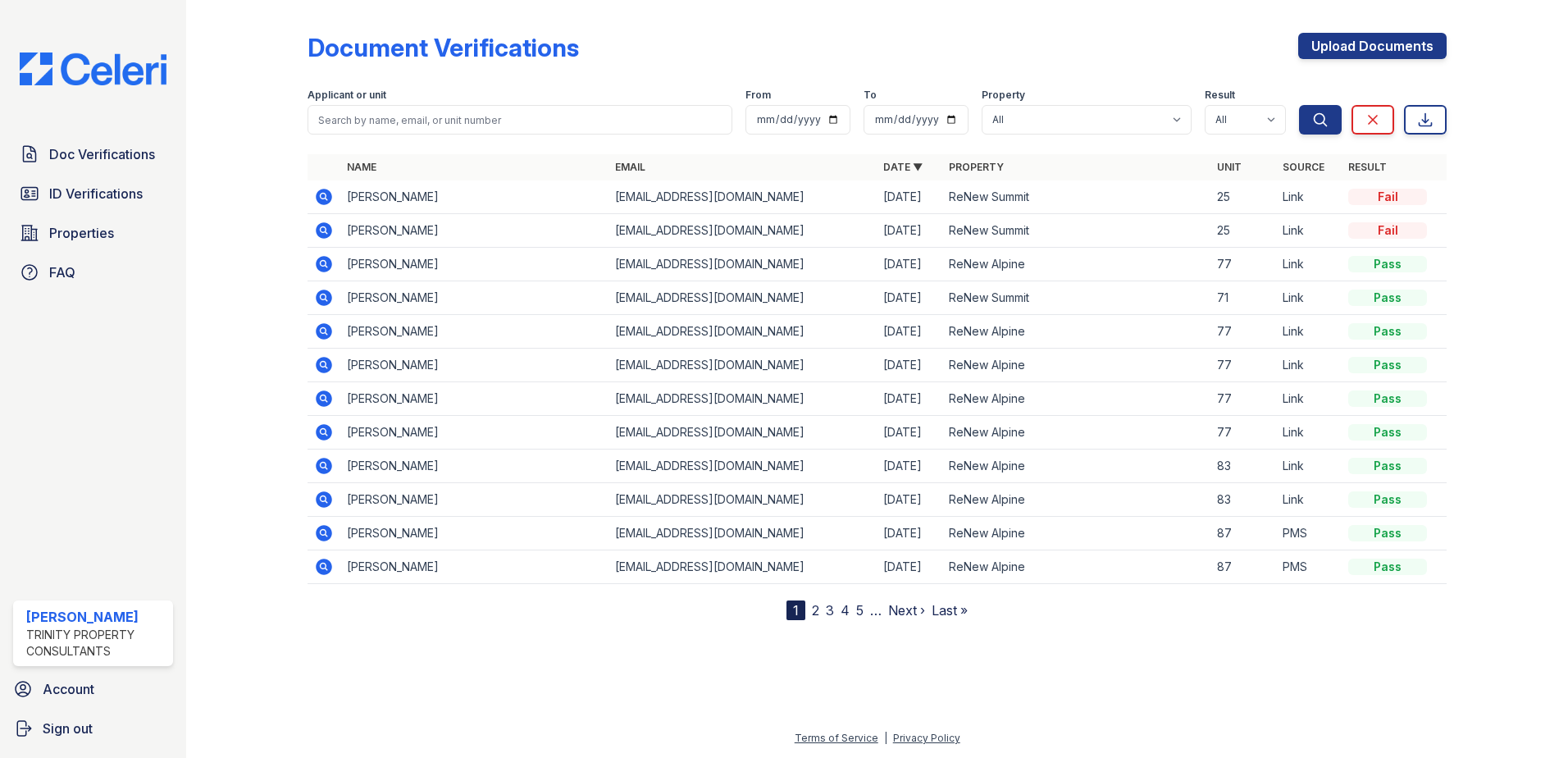
click at [324, 300] on icon at bounding box center [324, 297] width 19 height 19
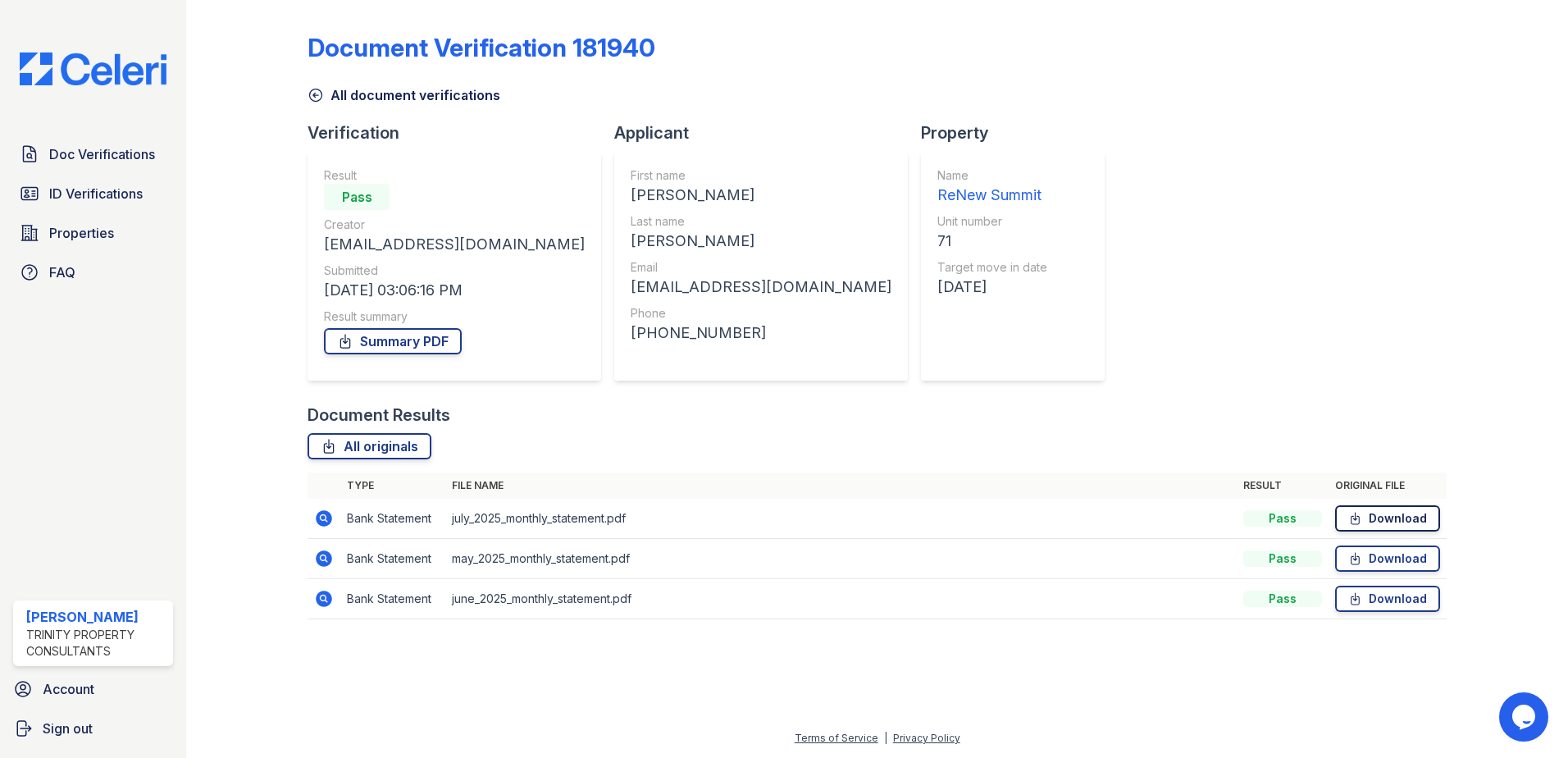
click at [1381, 520] on link "Download" at bounding box center [1387, 519] width 105 height 26
click at [1407, 561] on link "Download" at bounding box center [1387, 559] width 105 height 26
drag, startPoint x: 1370, startPoint y: 597, endPoint x: 1359, endPoint y: 570, distance: 29.2
click at [1370, 595] on link "Download" at bounding box center [1387, 598] width 105 height 26
click at [1385, 523] on link "Download" at bounding box center [1387, 519] width 105 height 26
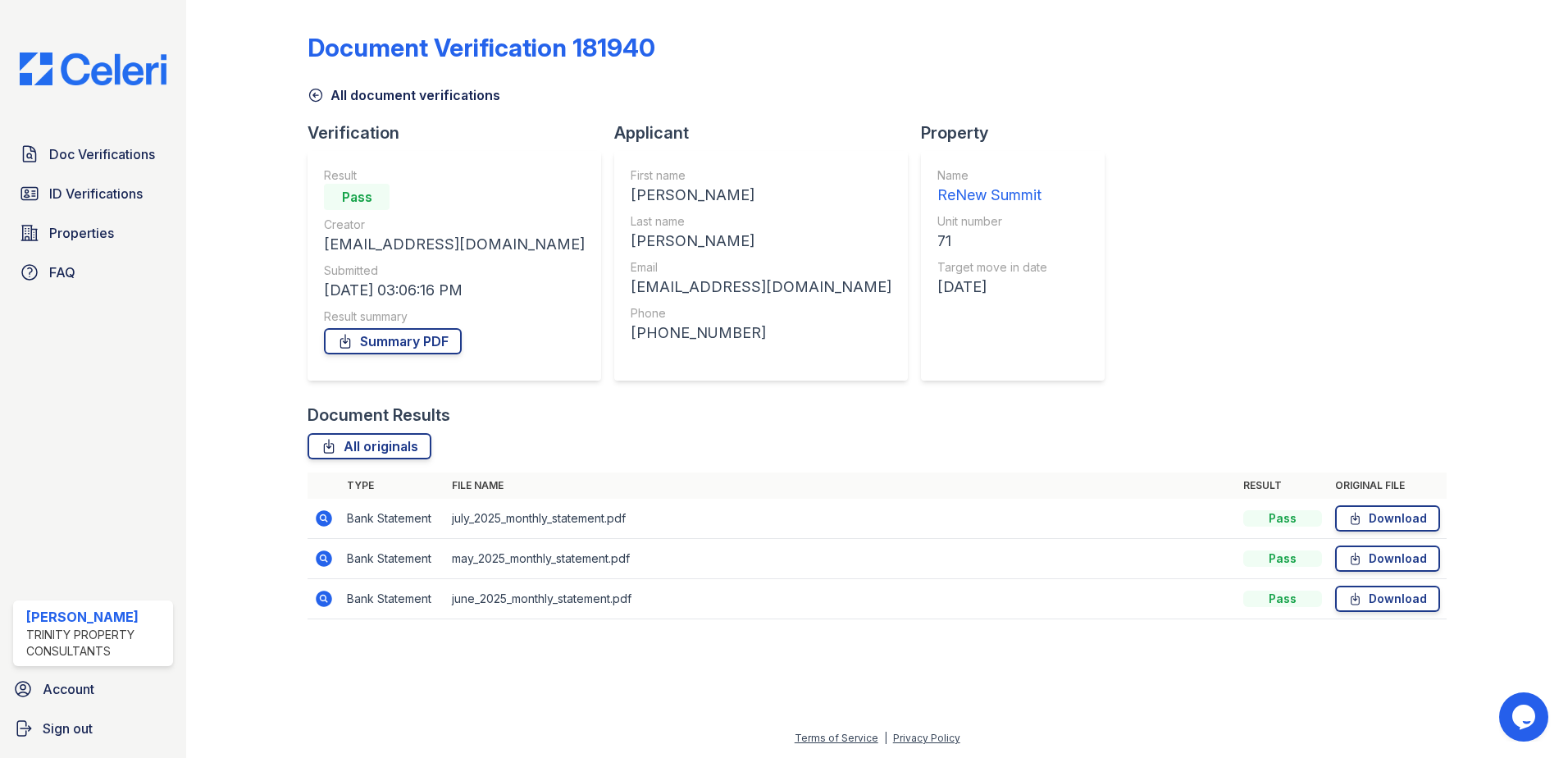
click at [975, 72] on div "Document Verification 181940" at bounding box center [877, 54] width 1139 height 43
click at [109, 155] on span "Doc Verifications" at bounding box center [102, 154] width 106 height 19
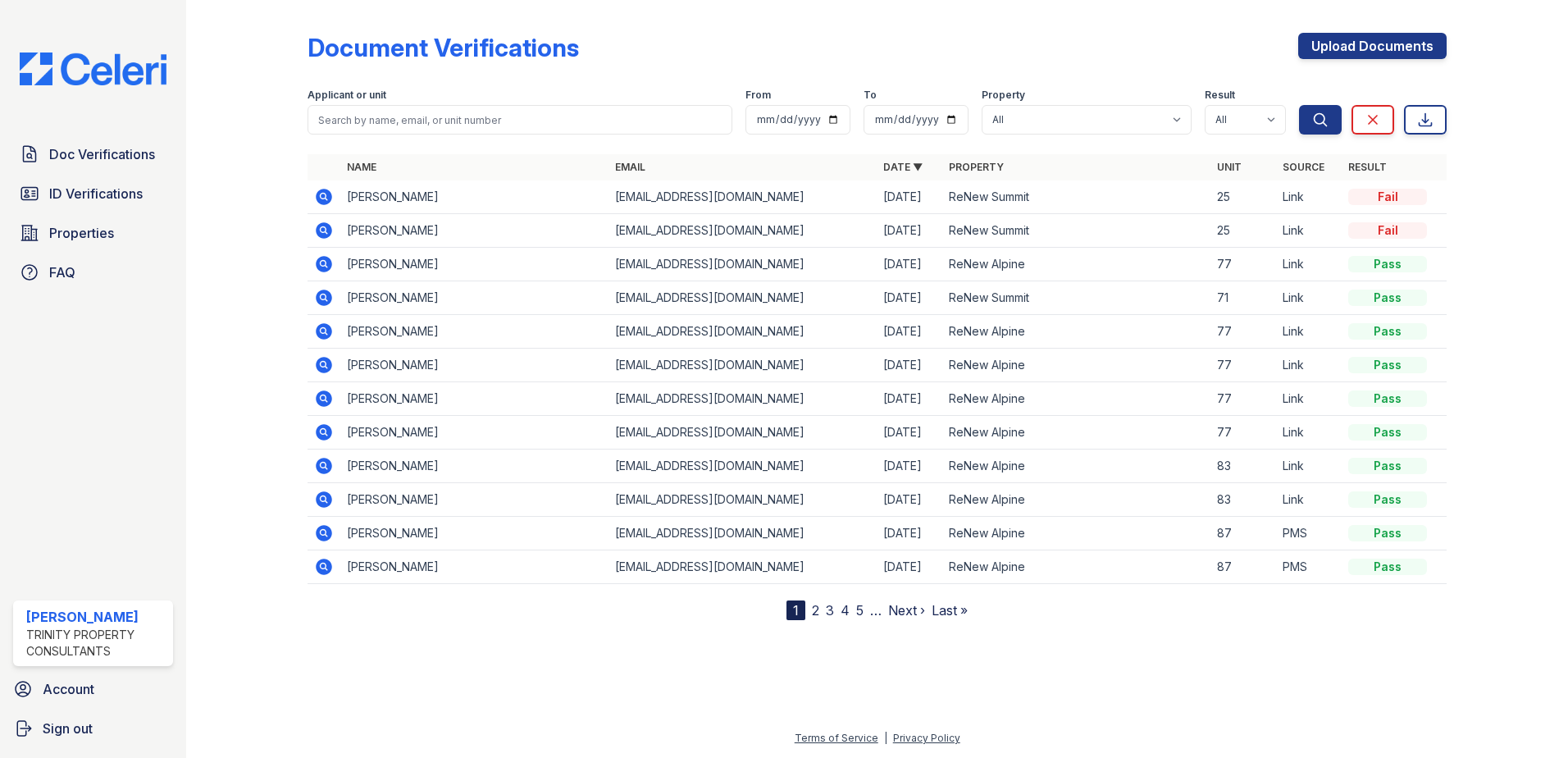
click at [333, 231] on icon at bounding box center [324, 230] width 19 height 19
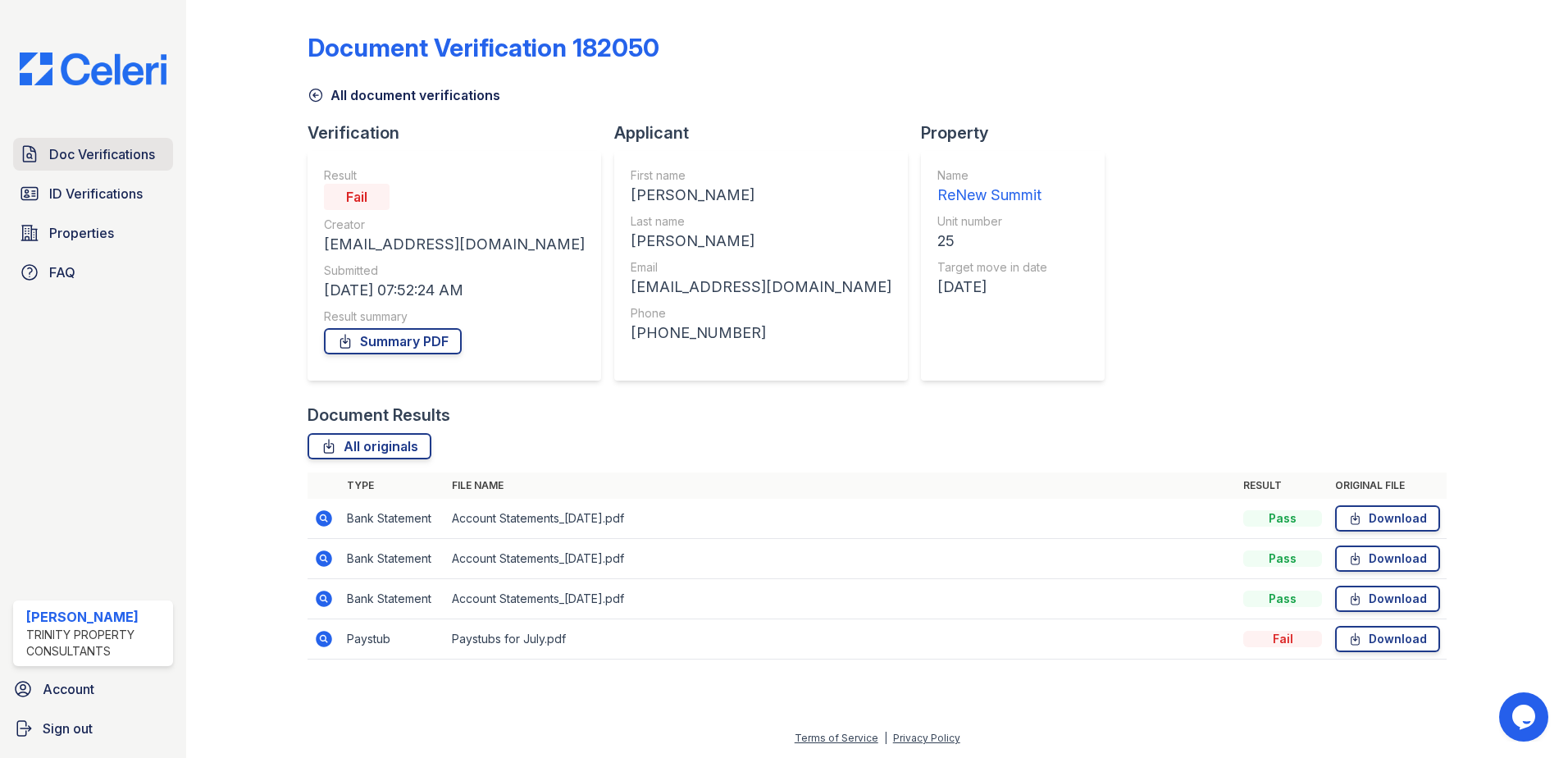
click at [123, 148] on span "Doc Verifications" at bounding box center [102, 154] width 106 height 19
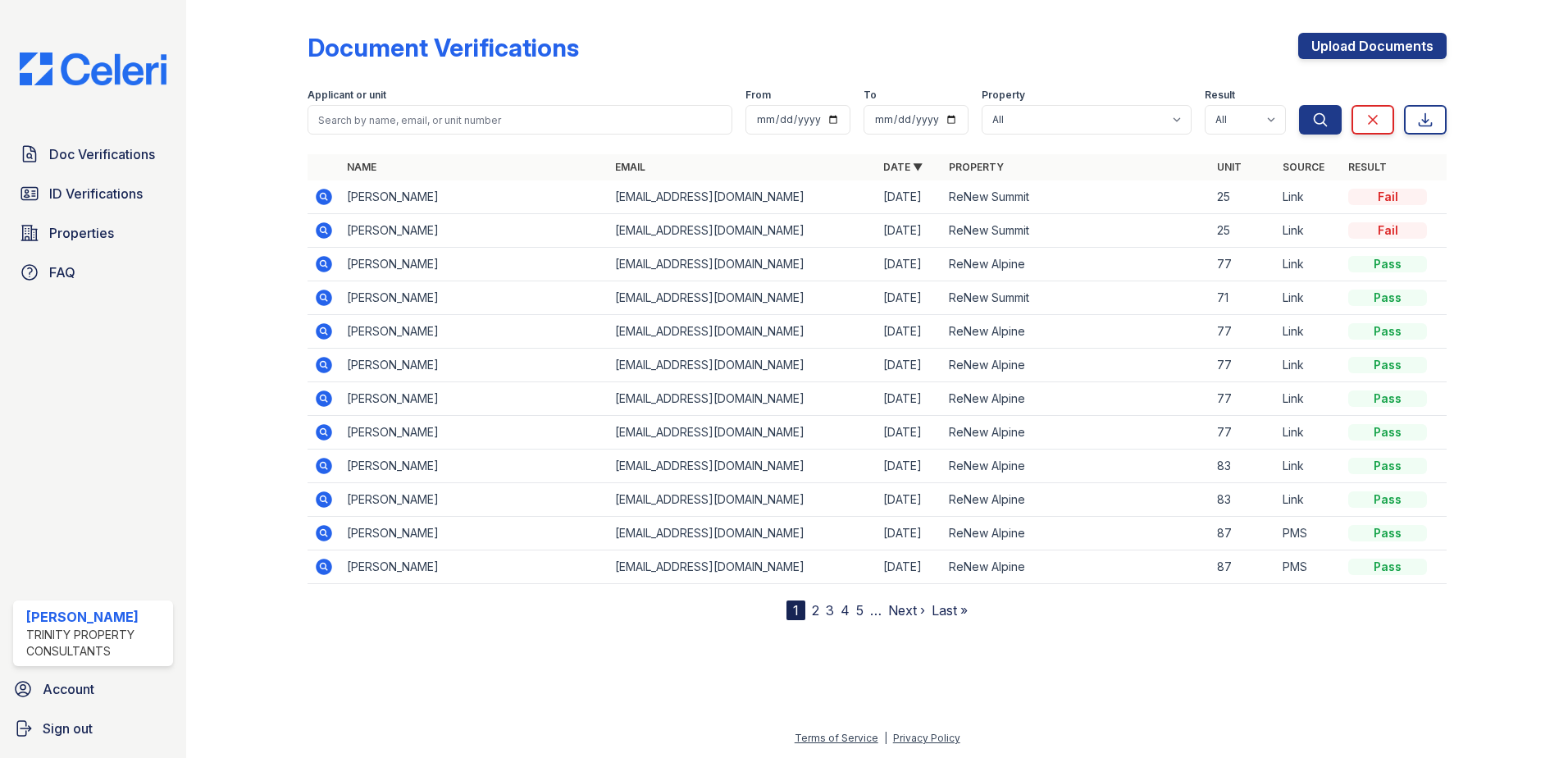
click at [322, 200] on icon at bounding box center [325, 197] width 17 height 17
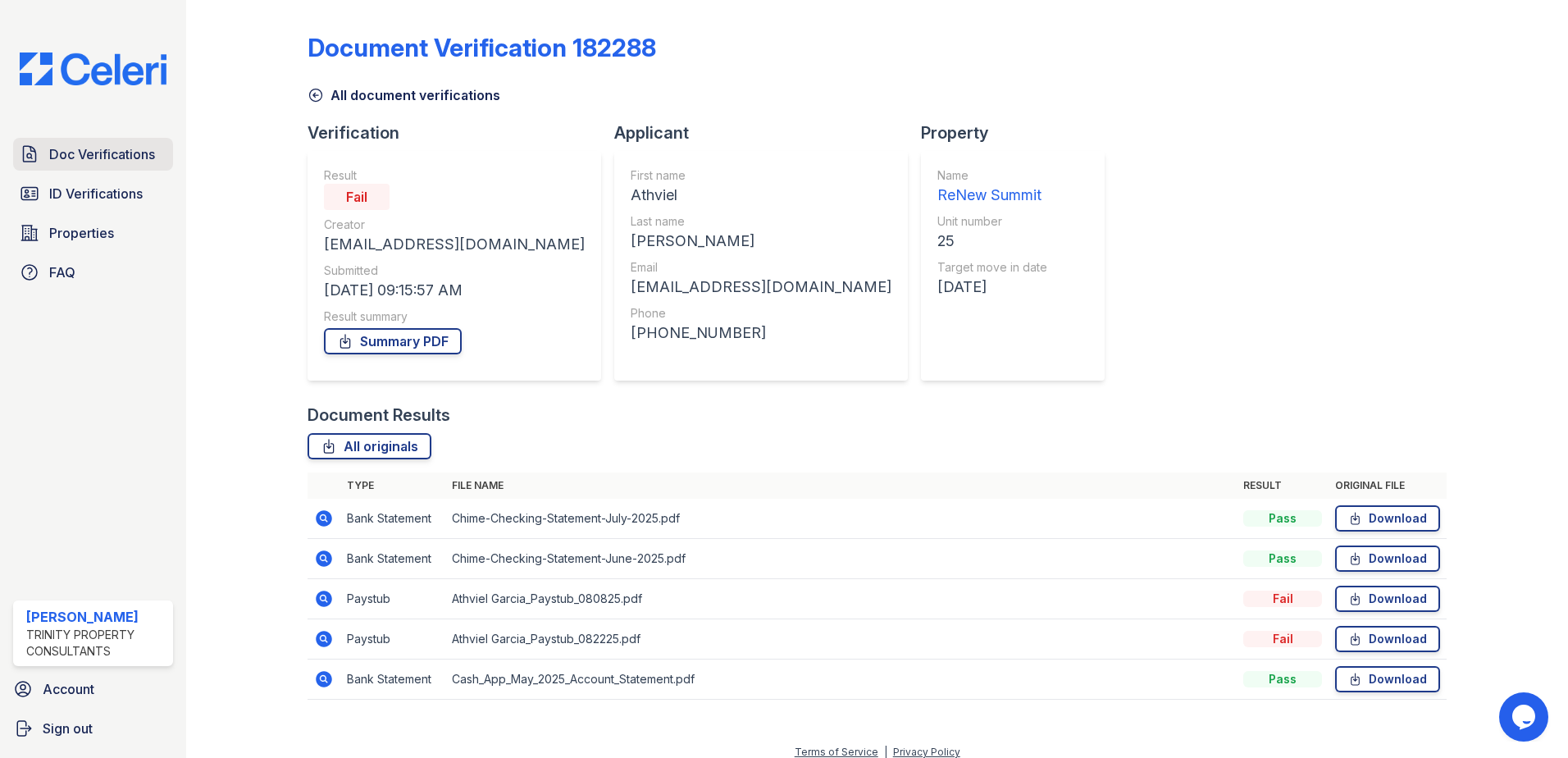
click at [134, 158] on span "Doc Verifications" at bounding box center [102, 154] width 106 height 19
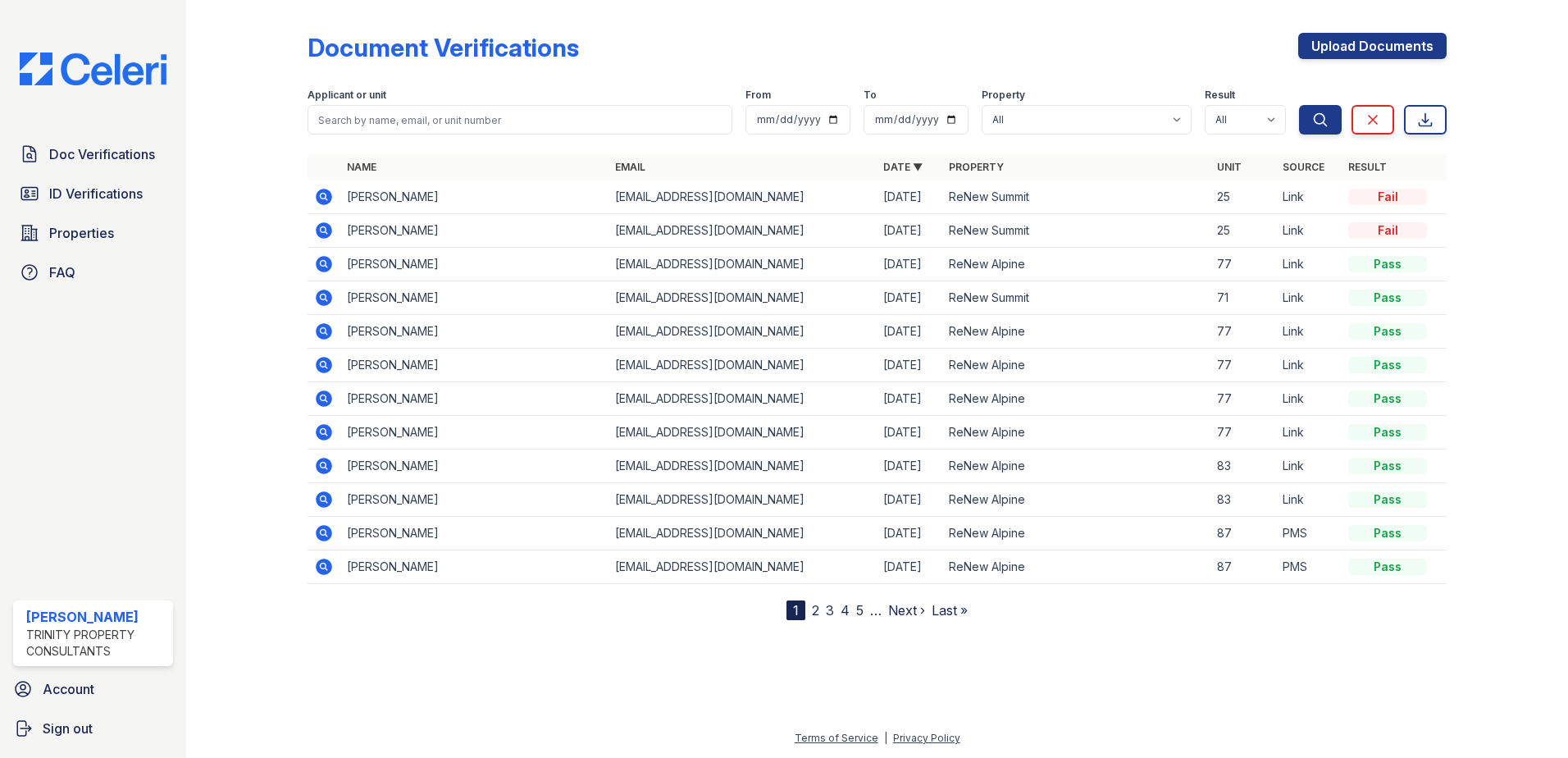
click at [323, 228] on icon at bounding box center [323, 229] width 4 height 4
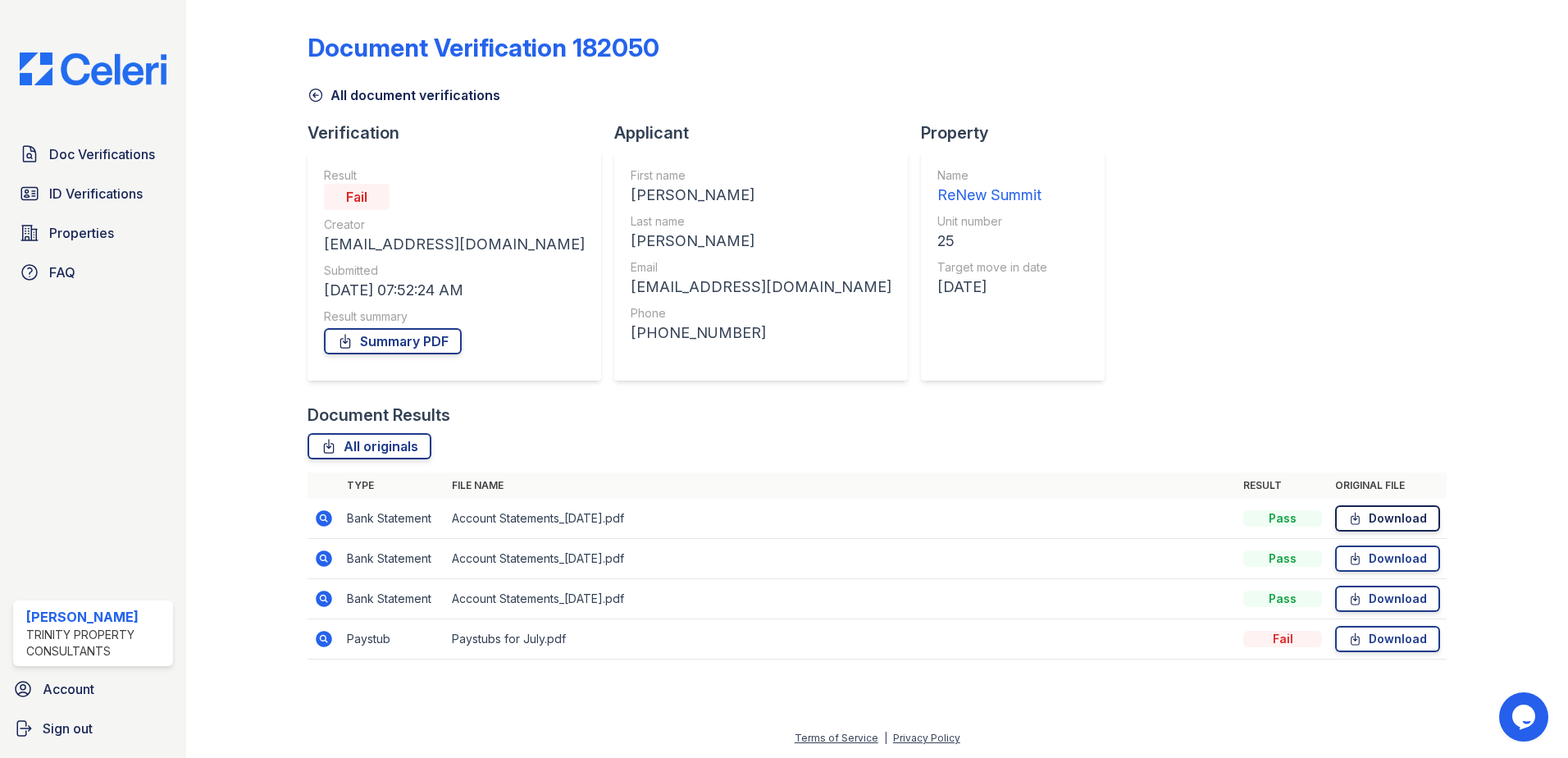
click at [1381, 515] on link "Download" at bounding box center [1387, 519] width 105 height 26
click at [1377, 560] on link "Download" at bounding box center [1387, 559] width 105 height 26
click at [1378, 594] on link "Download" at bounding box center [1387, 598] width 105 height 26
